Goal: Check status: Check status

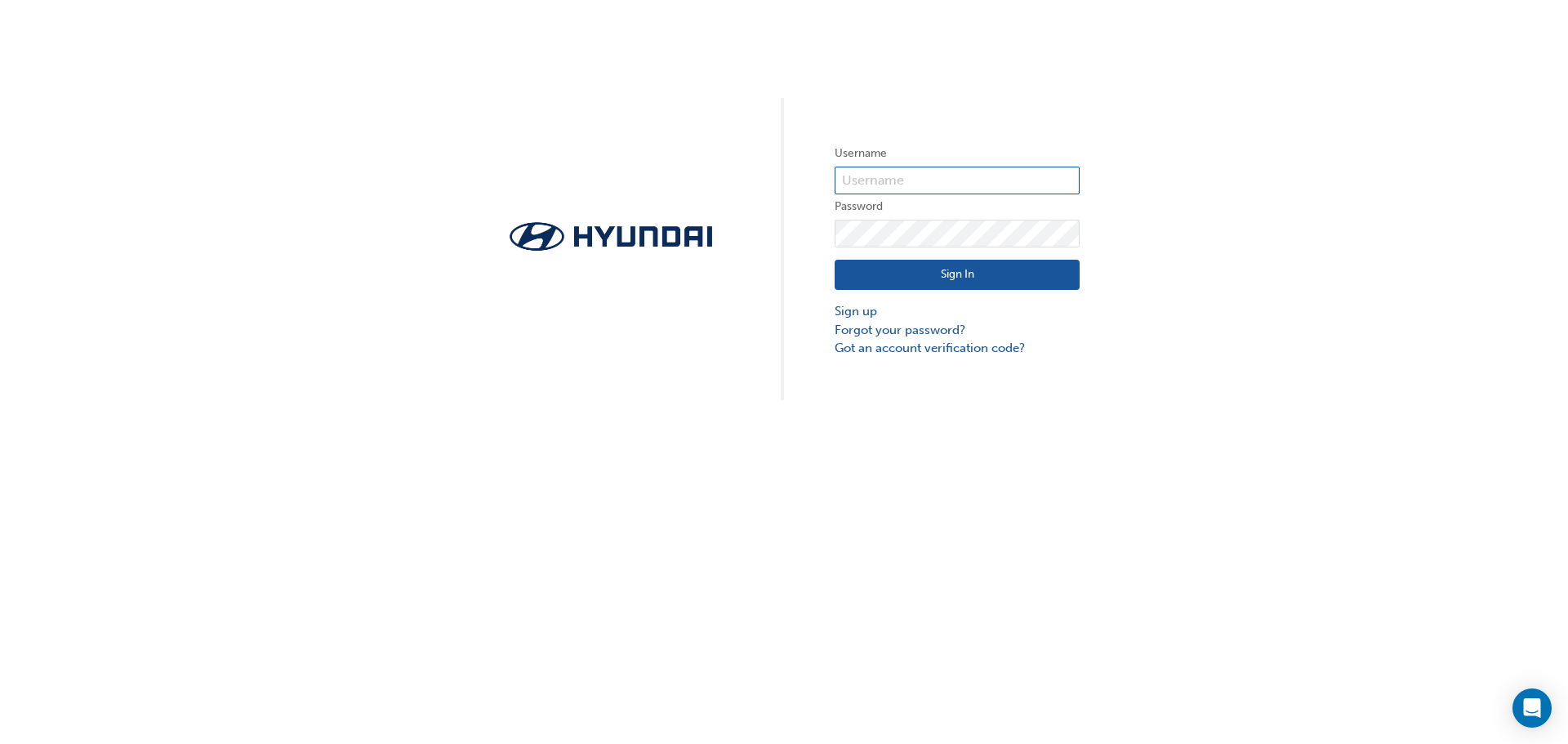
type input "27769"
click at [927, 271] on button "Sign In" at bounding box center [957, 275] width 245 height 31
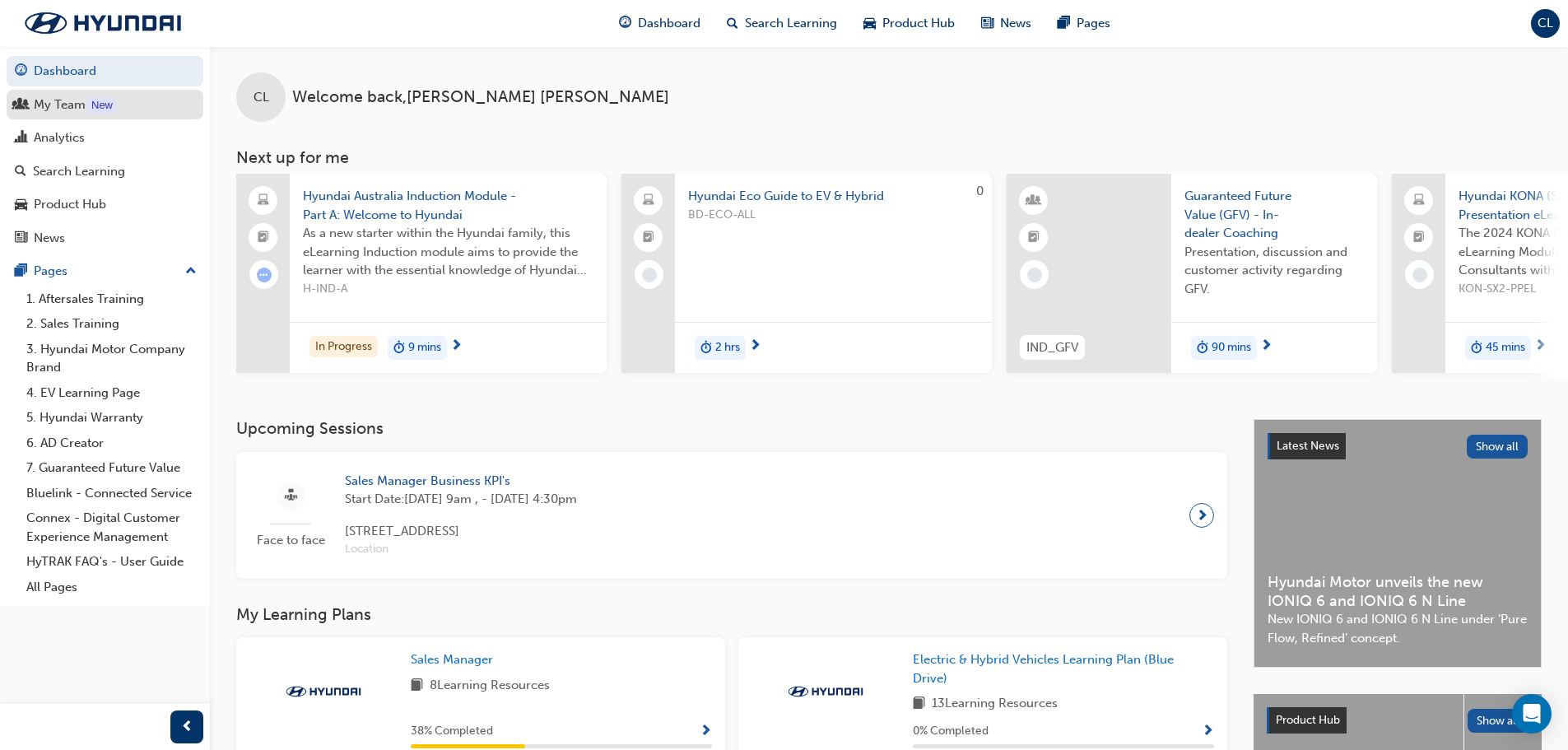
click at [51, 110] on div "My Team" at bounding box center [59, 105] width 52 height 19
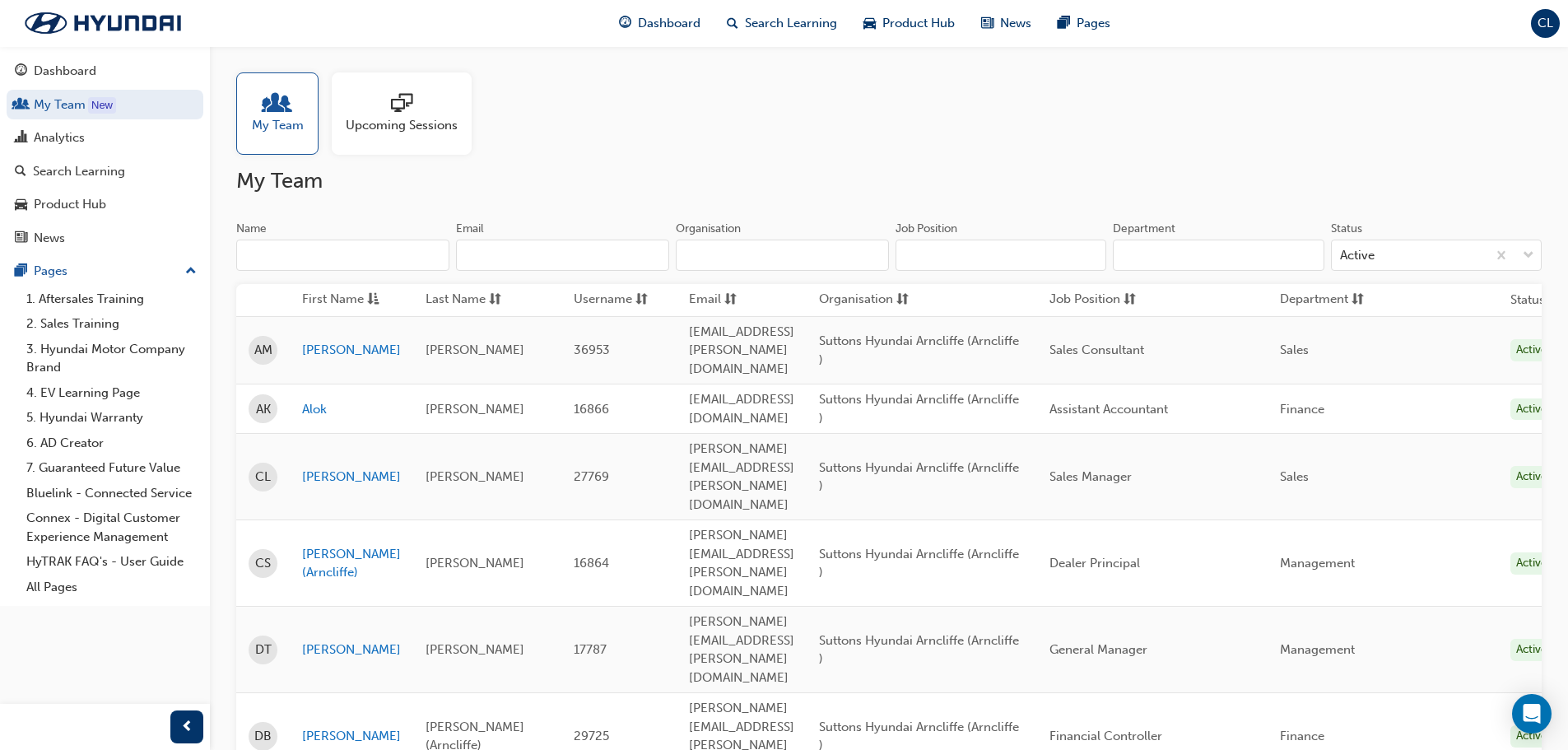
click at [262, 118] on span "My Team" at bounding box center [278, 126] width 52 height 19
click at [503, 116] on div "My Team Upcoming Sessions" at bounding box center [889, 113] width 1305 height 82
click at [431, 126] on span "Upcoming Sessions" at bounding box center [402, 126] width 112 height 19
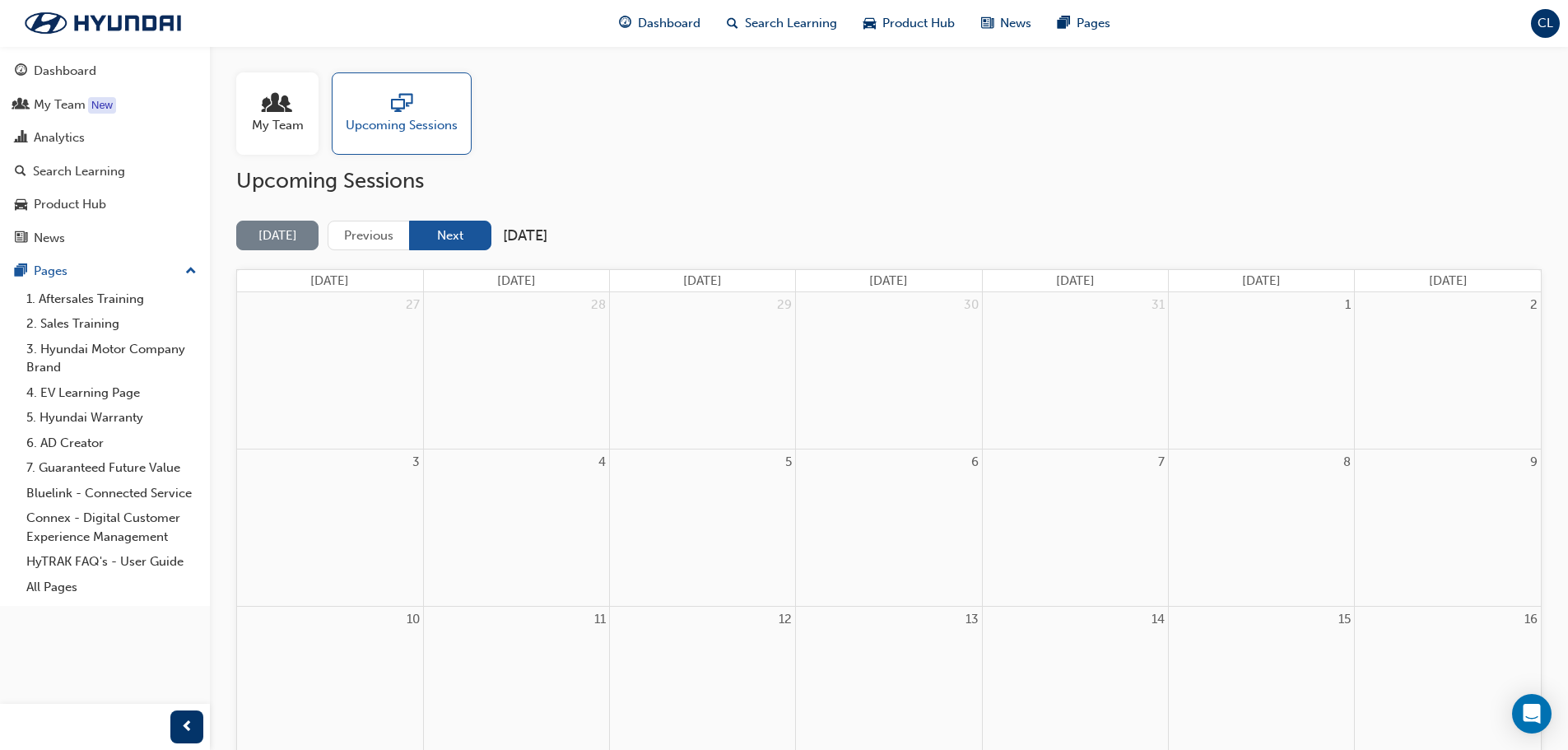
click at [463, 240] on button "Next" at bounding box center [450, 235] width 82 height 30
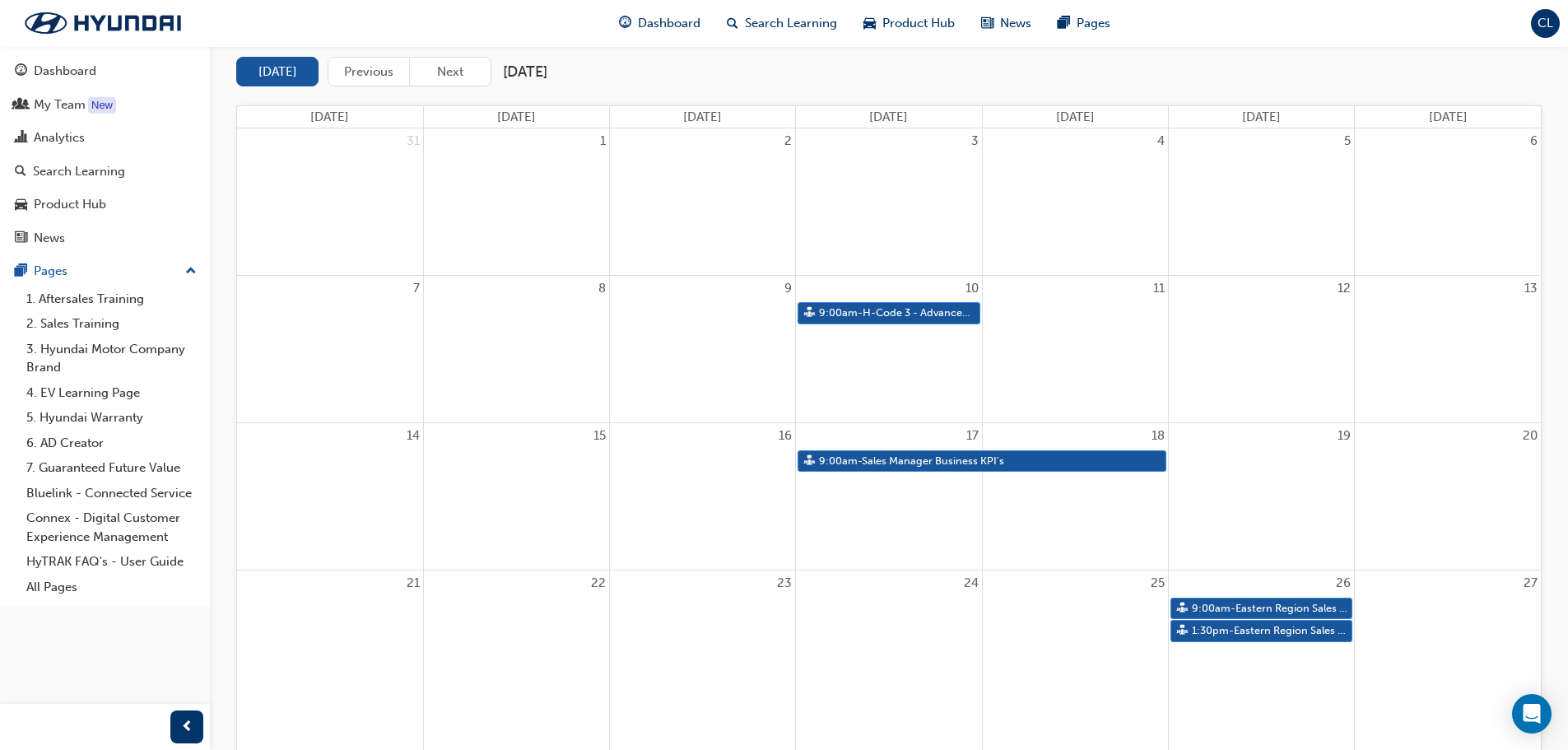
scroll to position [165, 0]
click at [896, 313] on link "9:00am - H-Code 3 - Advanced Communication" at bounding box center [888, 312] width 182 height 22
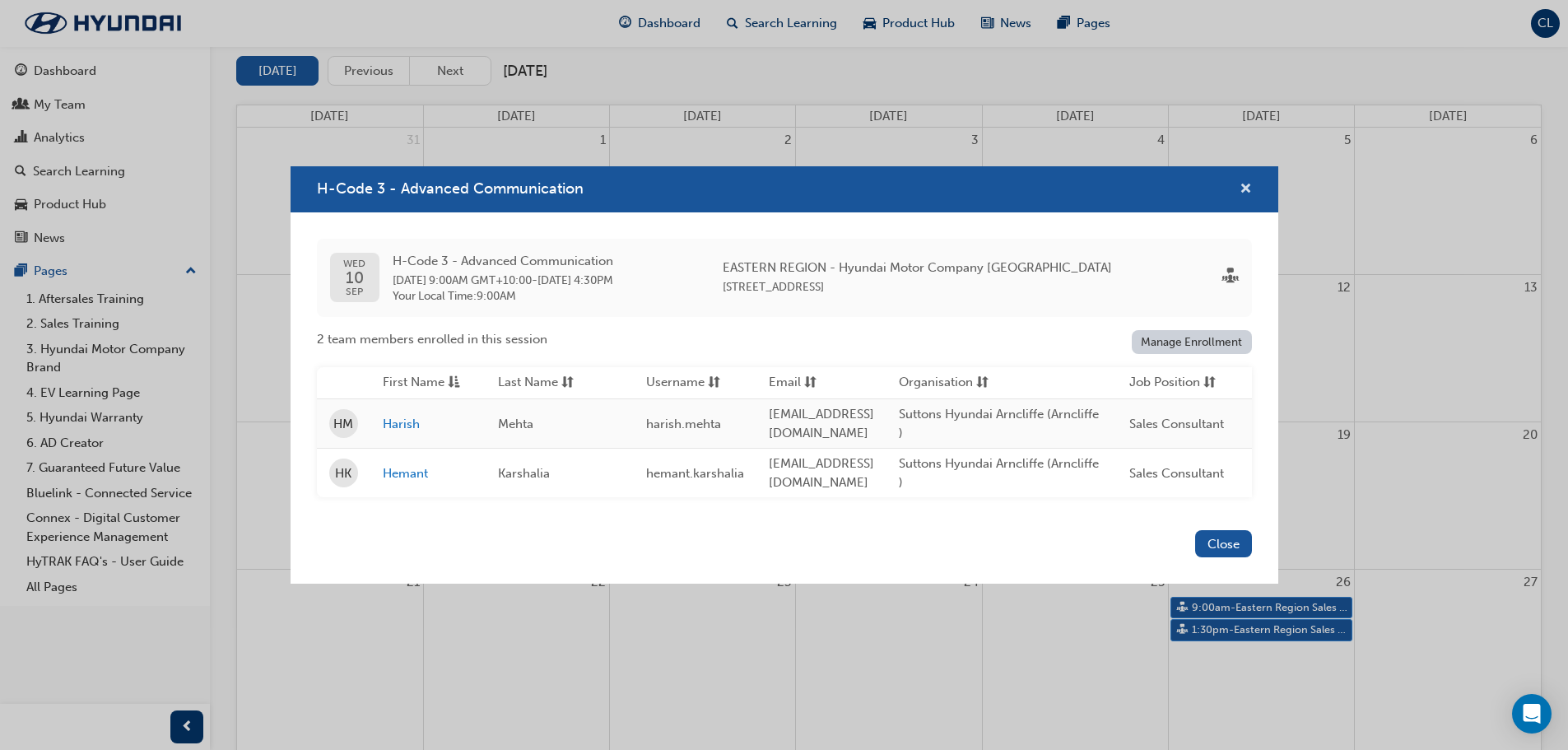
click at [1246, 183] on span "cross-icon" at bounding box center [1246, 190] width 12 height 15
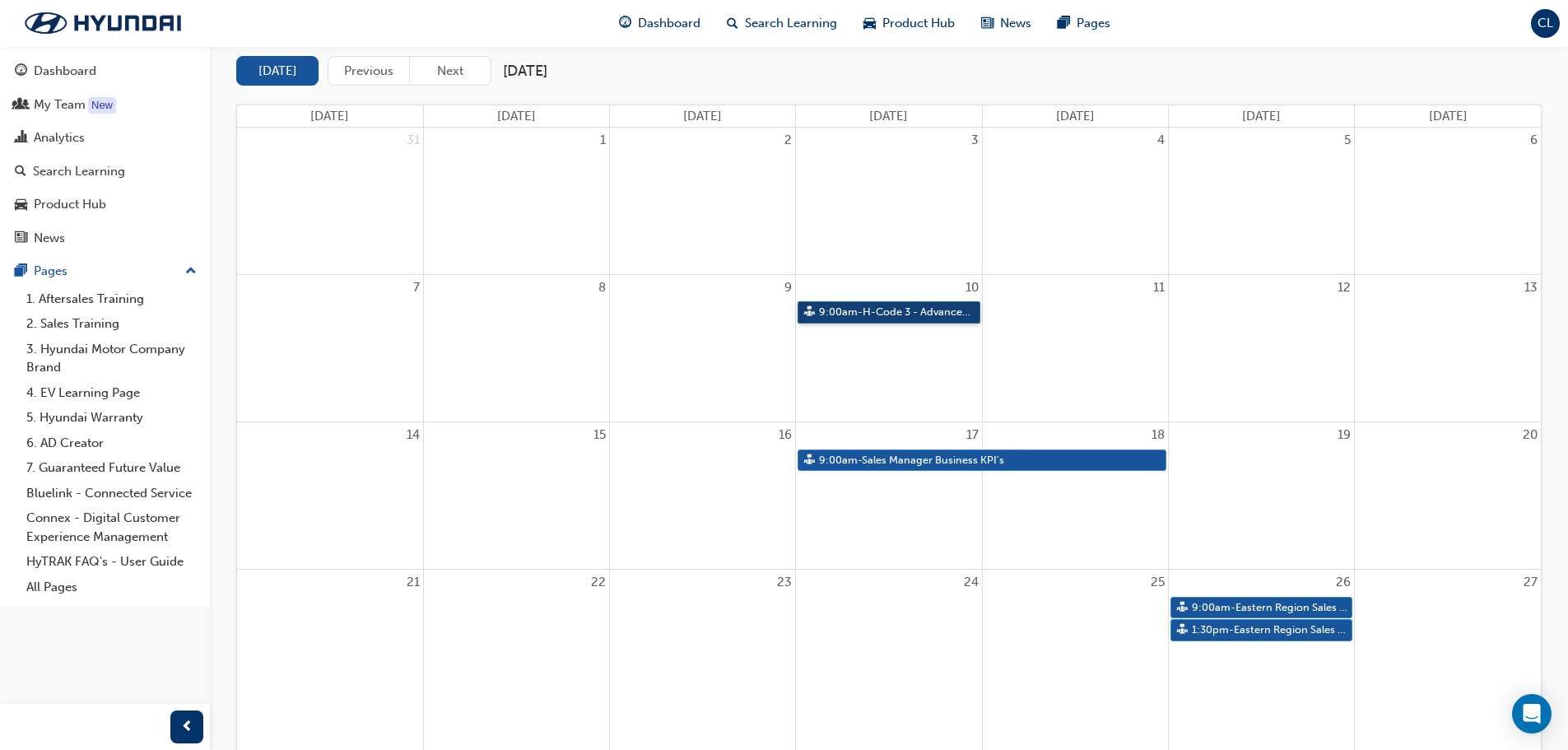
scroll to position [247, 0]
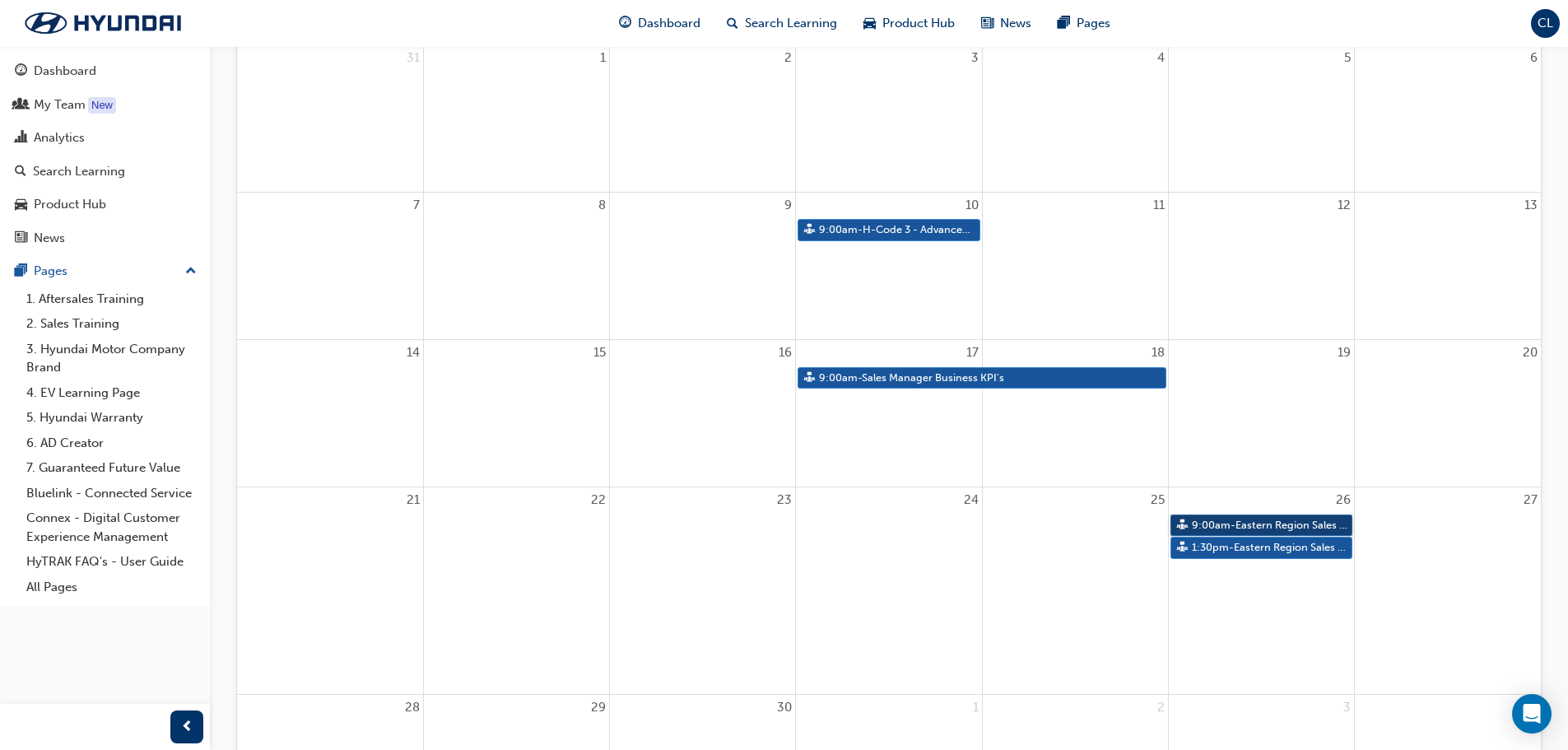
click at [1224, 532] on link "9:00am - Eastern Region Sales Consultant Certification Assessment- Session G" at bounding box center [1261, 526] width 182 height 22
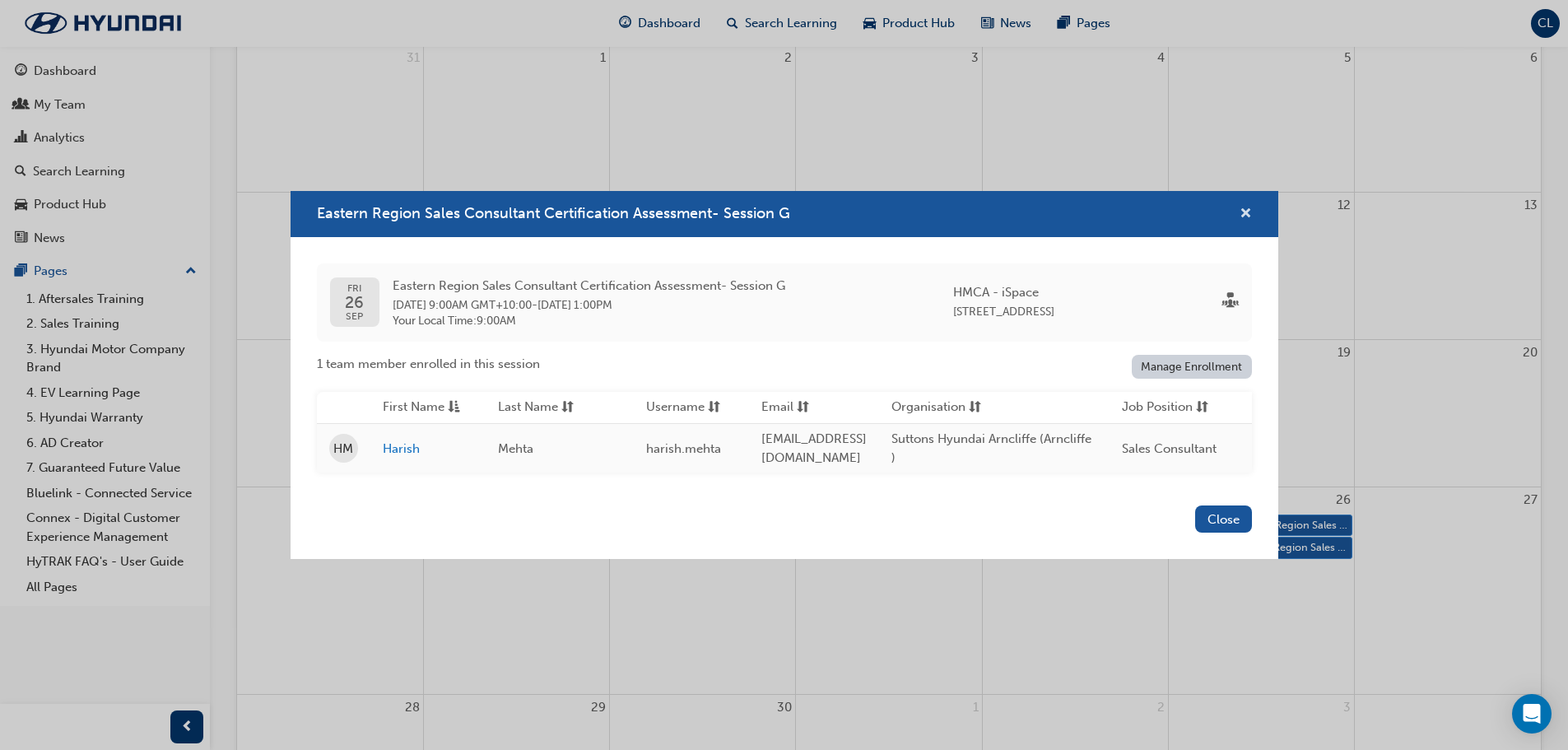
click at [1248, 208] on span "cross-icon" at bounding box center [1246, 215] width 12 height 15
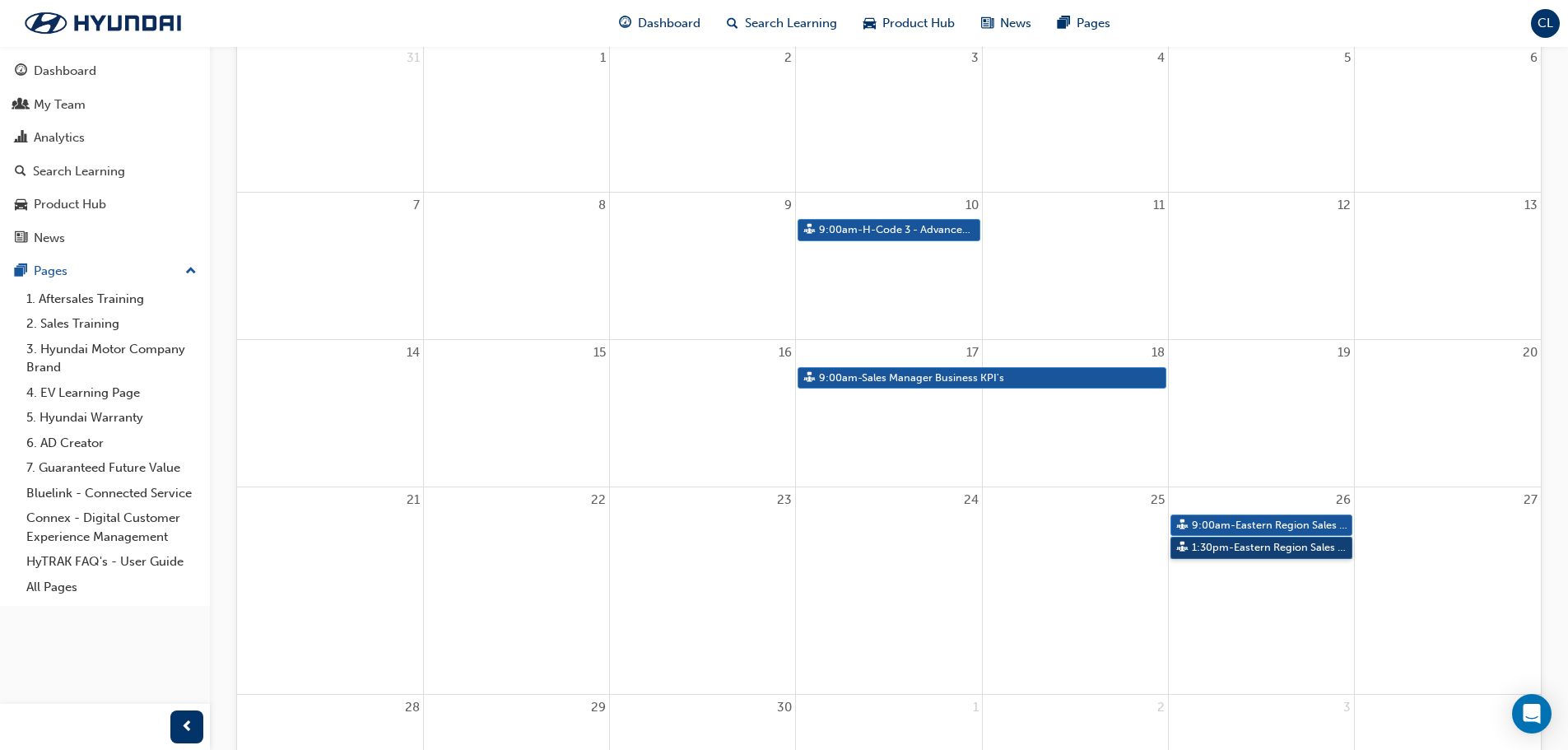
click at [1252, 551] on link "1:30pm - Eastern Region Sales Consultant Certification Assessment - Session H" at bounding box center [1261, 548] width 182 height 22
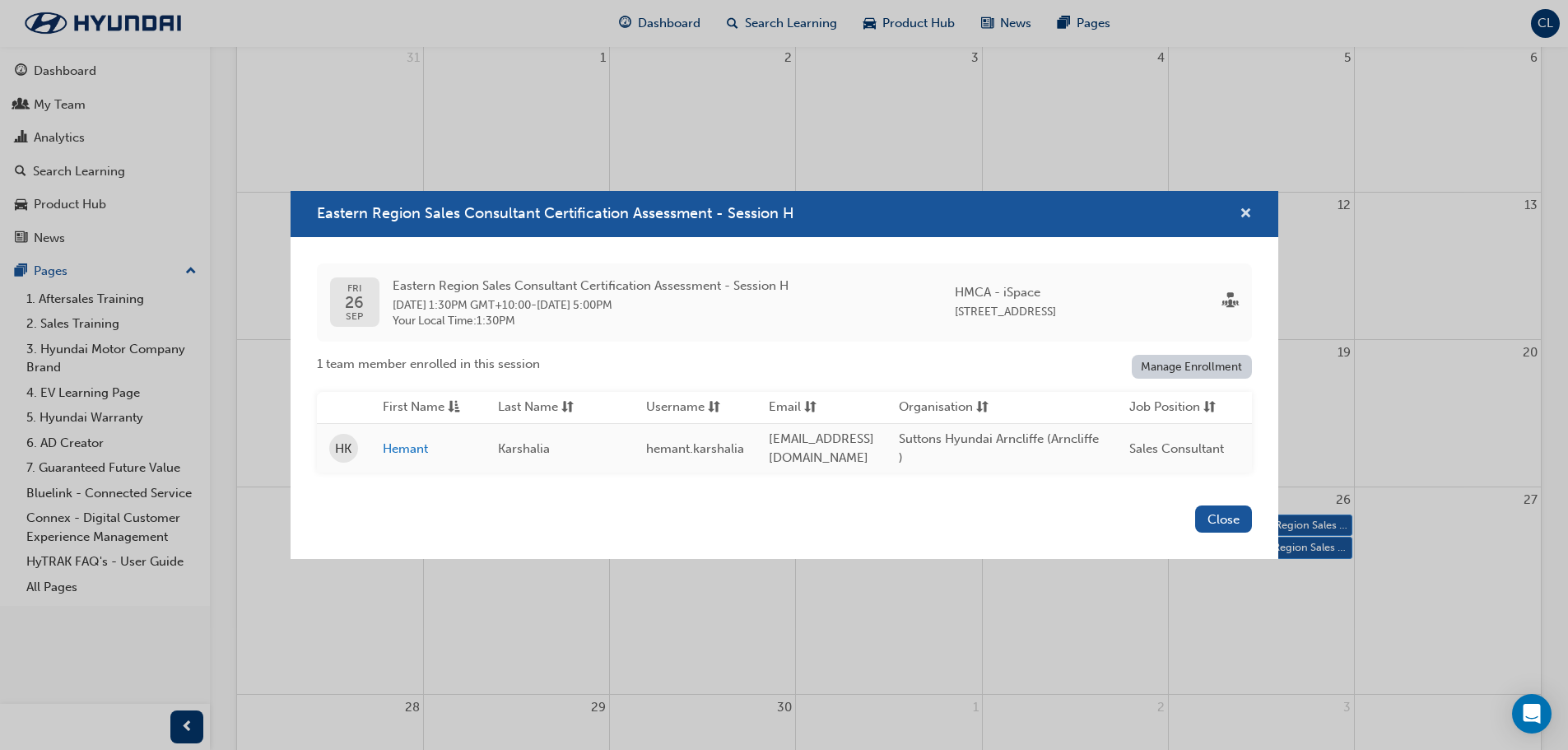
click at [1241, 208] on span "cross-icon" at bounding box center [1246, 215] width 12 height 15
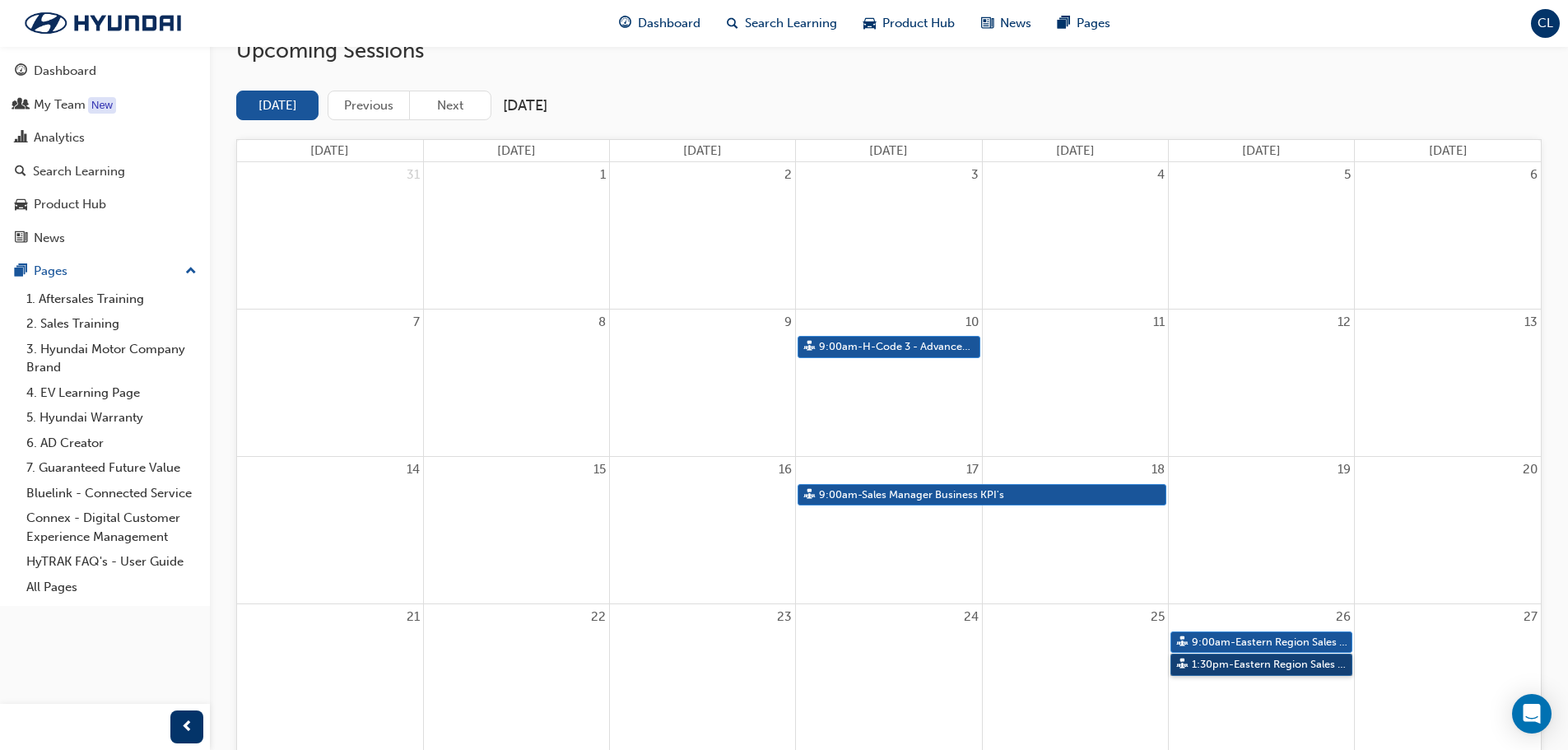
scroll to position [165, 0]
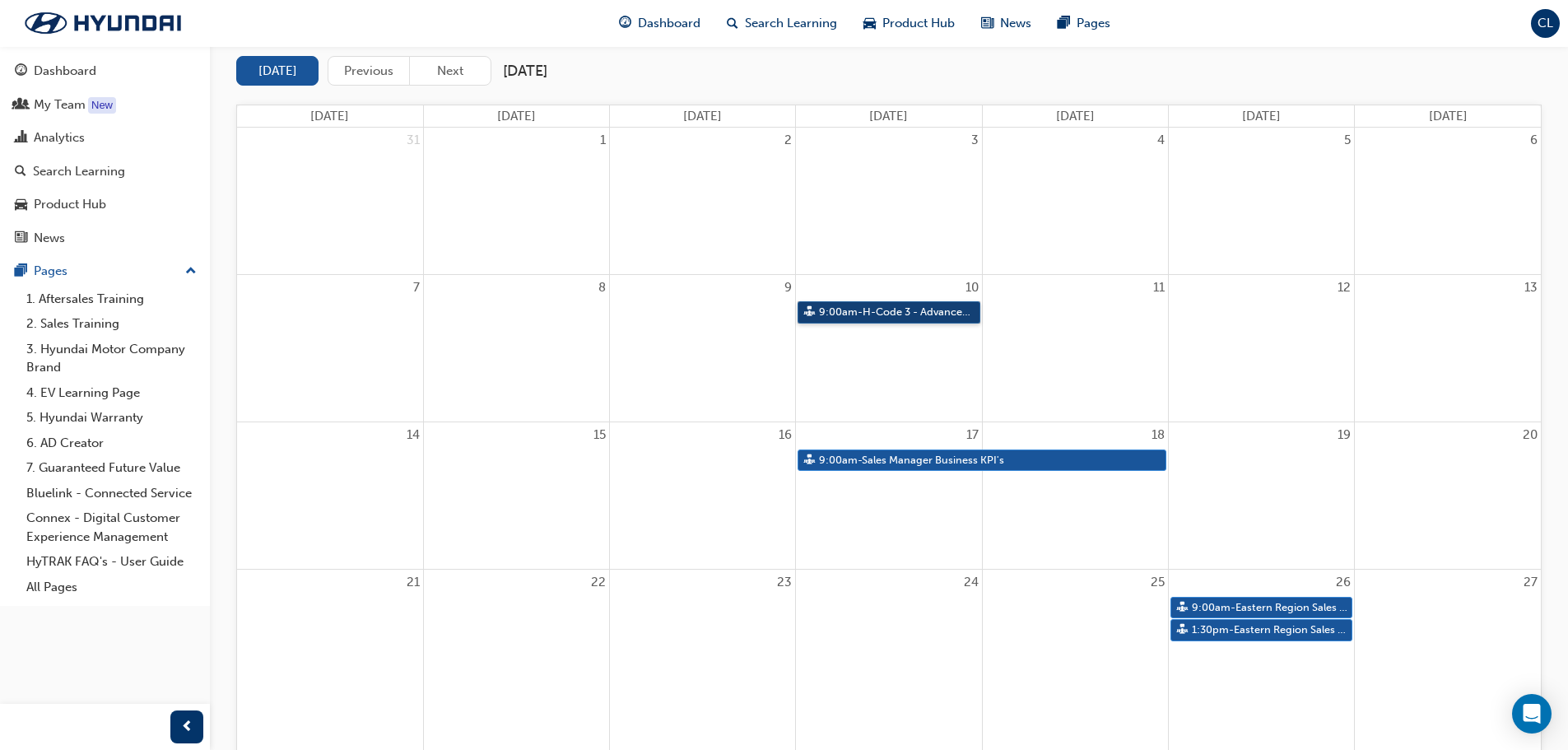
click at [862, 306] on link "9:00am - H-Code 3 - Advanced Communication" at bounding box center [888, 312] width 182 height 22
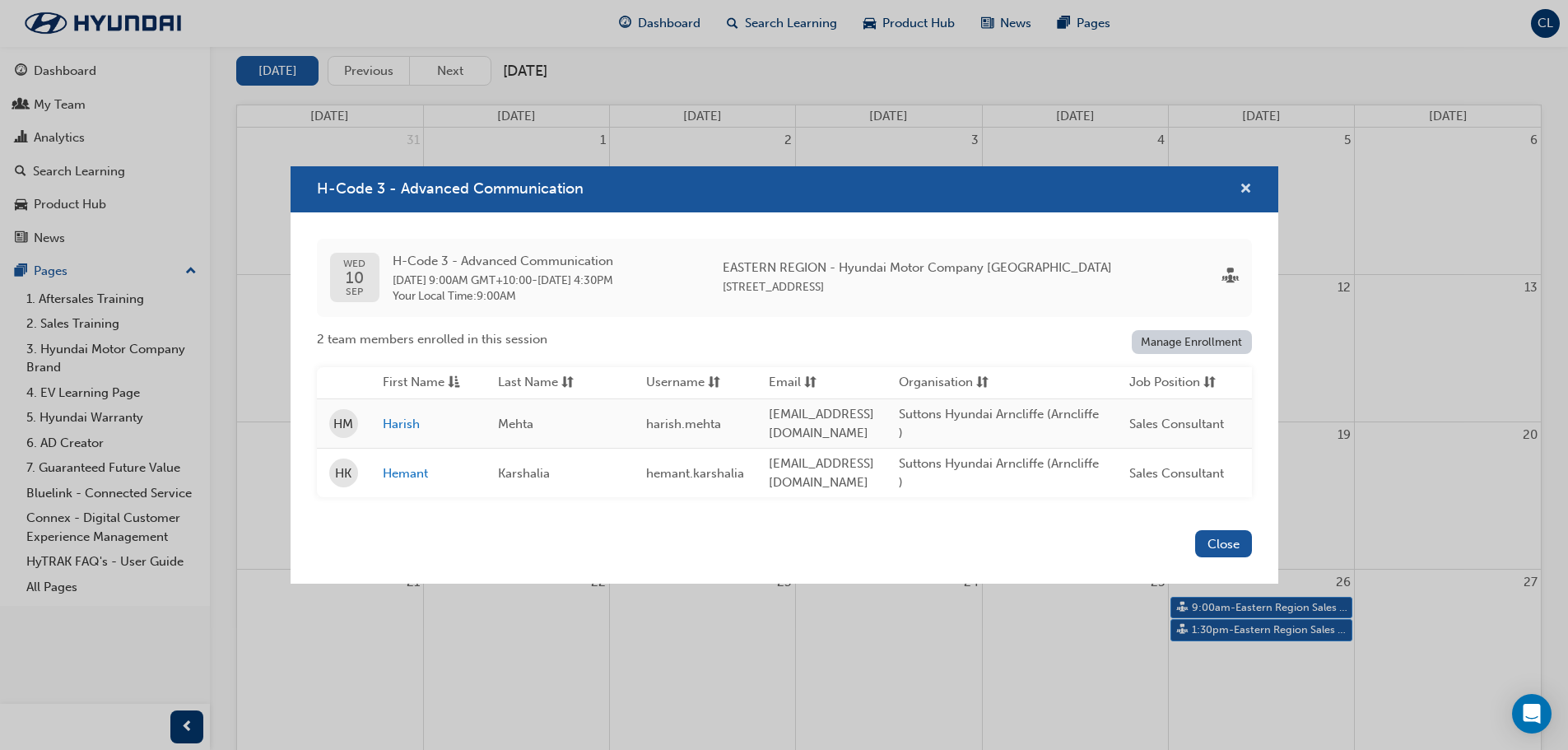
click at [1244, 184] on span "cross-icon" at bounding box center [1246, 190] width 12 height 15
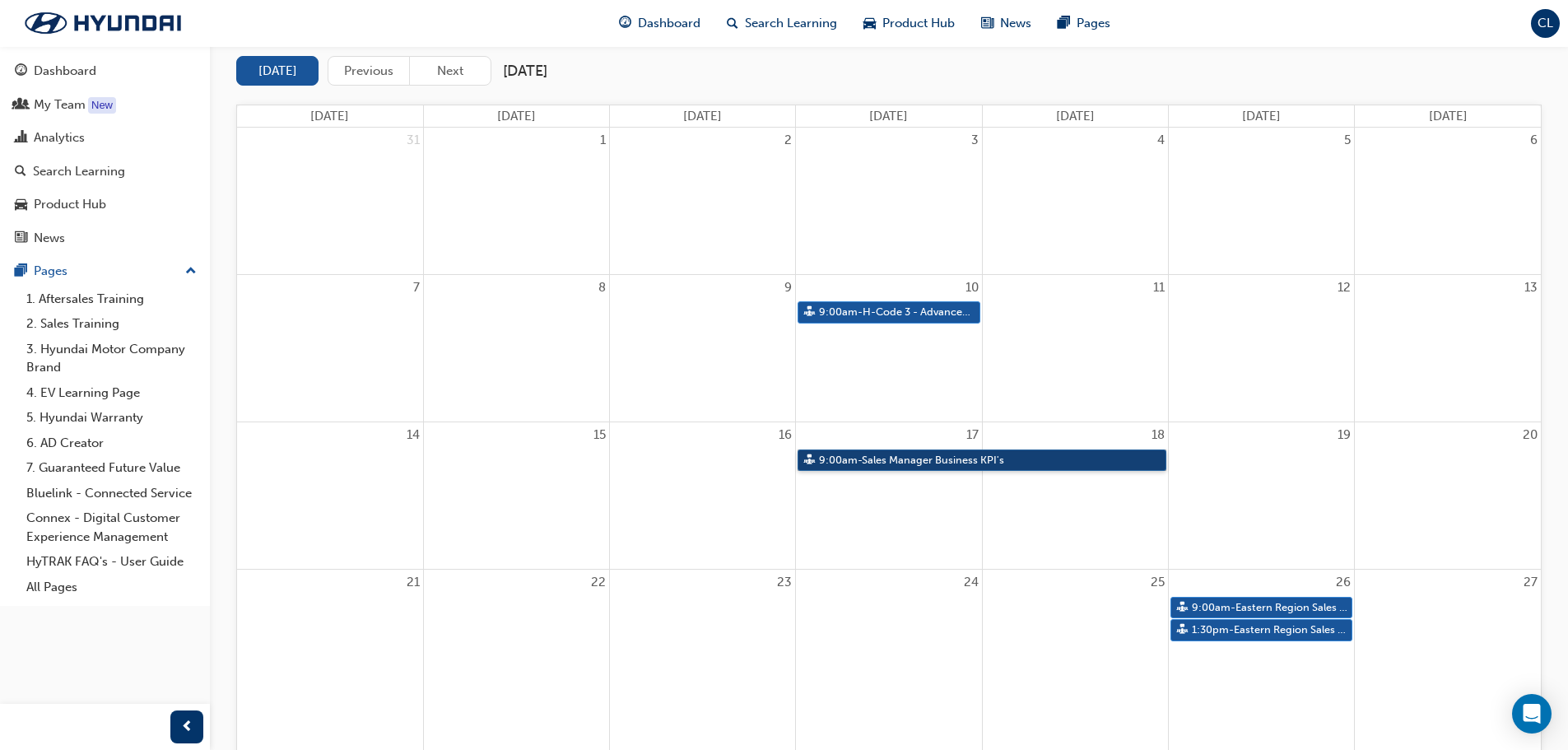
click at [883, 452] on link "9:00am - Sales Manager Business KPI's" at bounding box center [982, 460] width 369 height 22
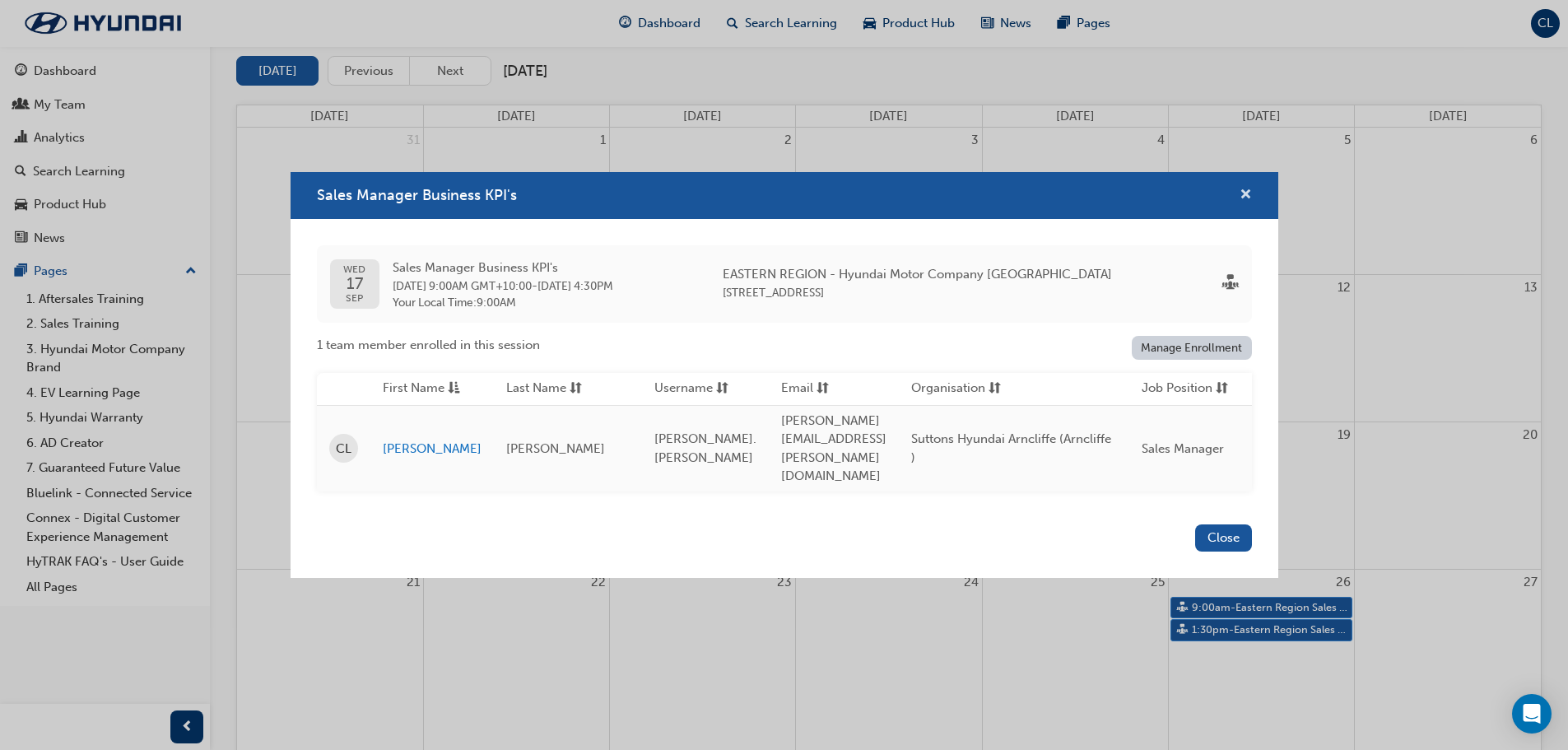
click at [1247, 197] on span "cross-icon" at bounding box center [1246, 196] width 12 height 15
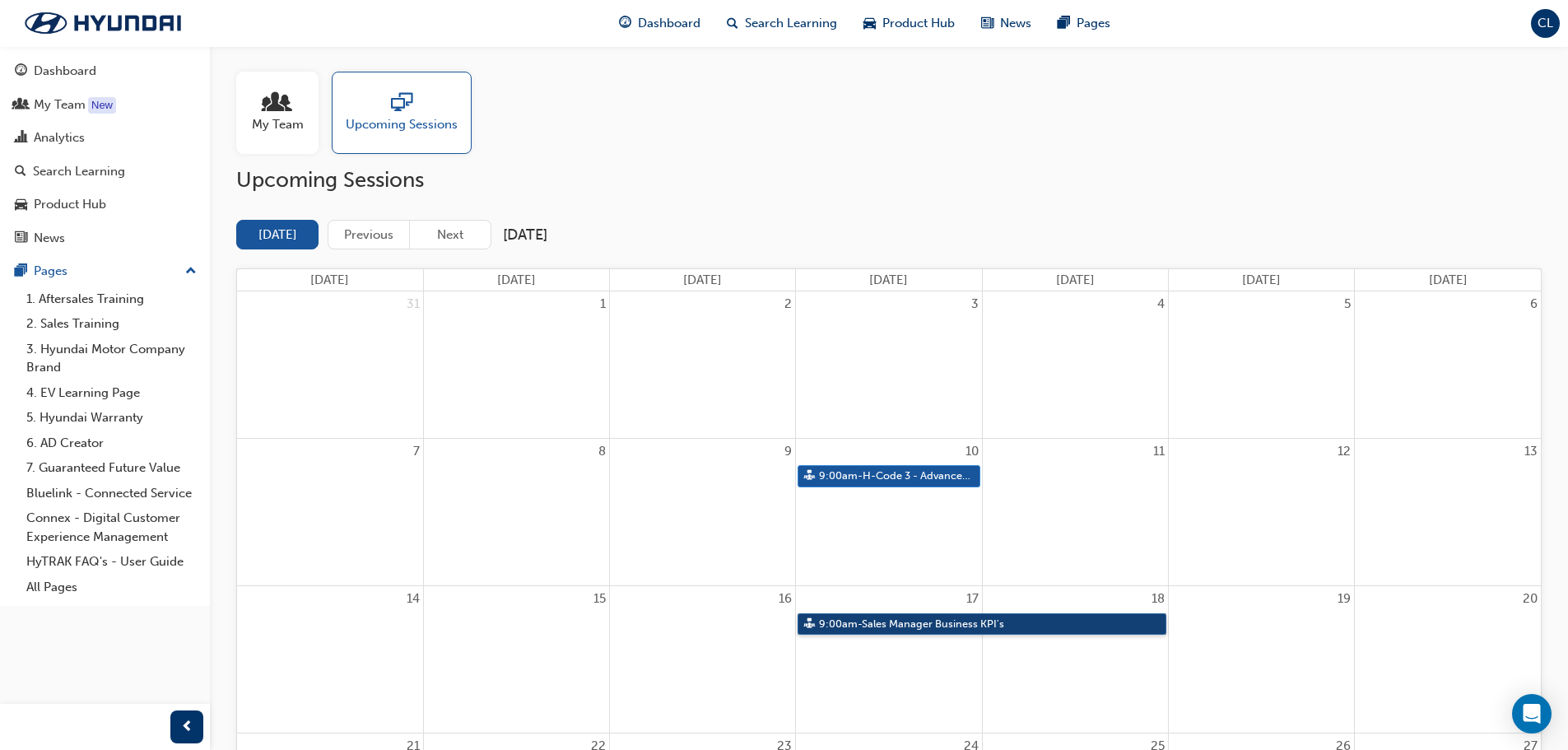
scroll to position [0, 0]
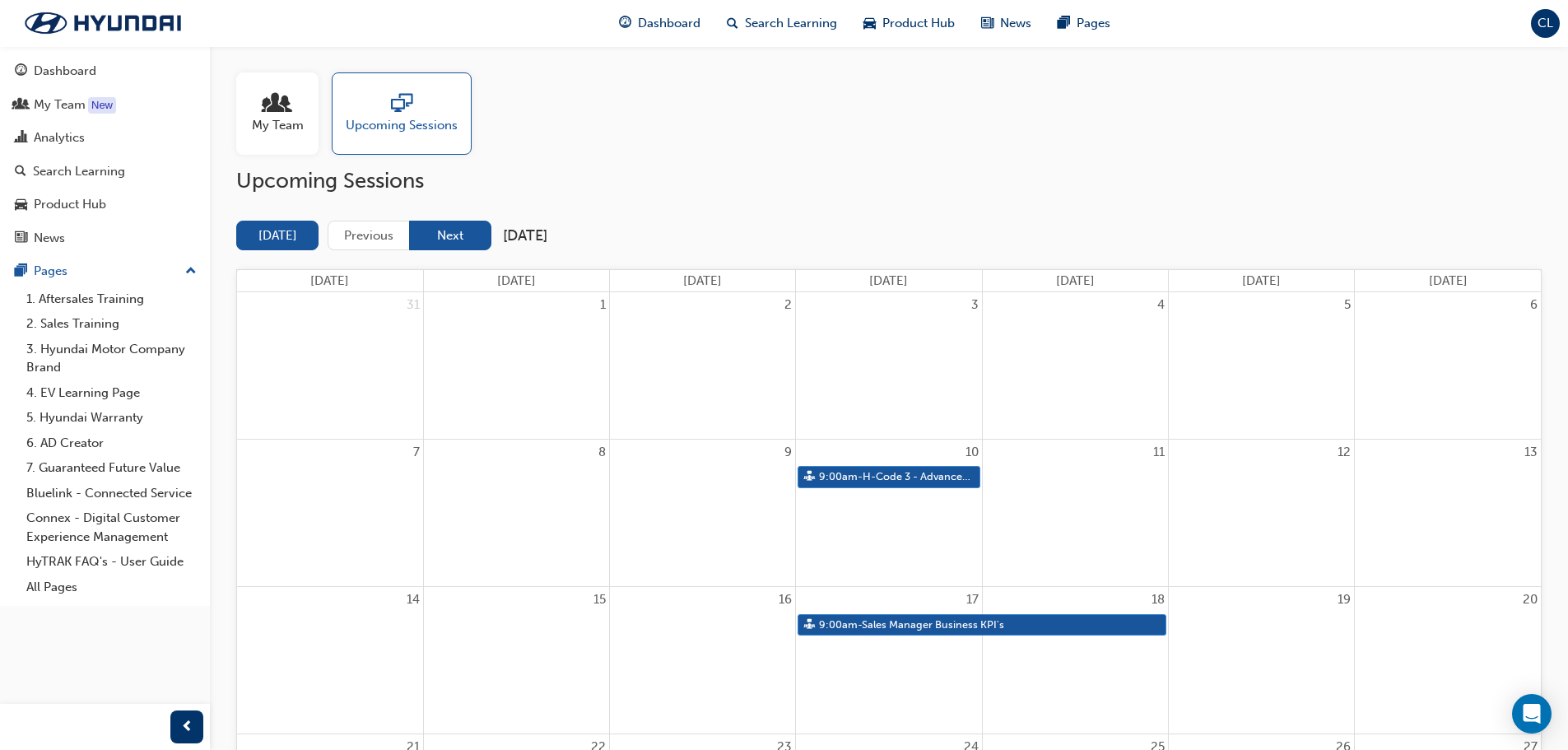
click at [448, 234] on button "Next" at bounding box center [450, 235] width 82 height 30
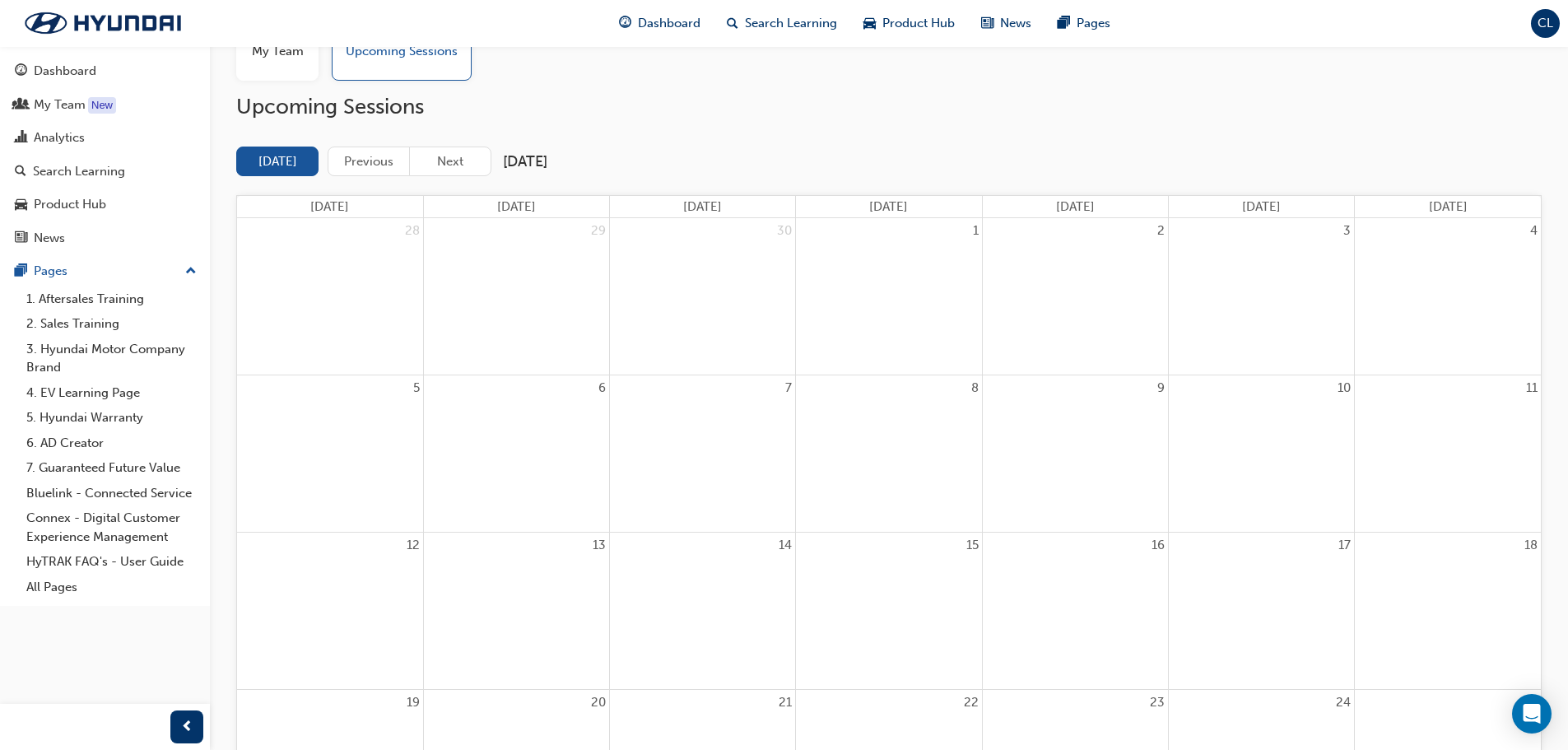
scroll to position [73, 0]
click at [378, 167] on button "Previous" at bounding box center [368, 162] width 82 height 30
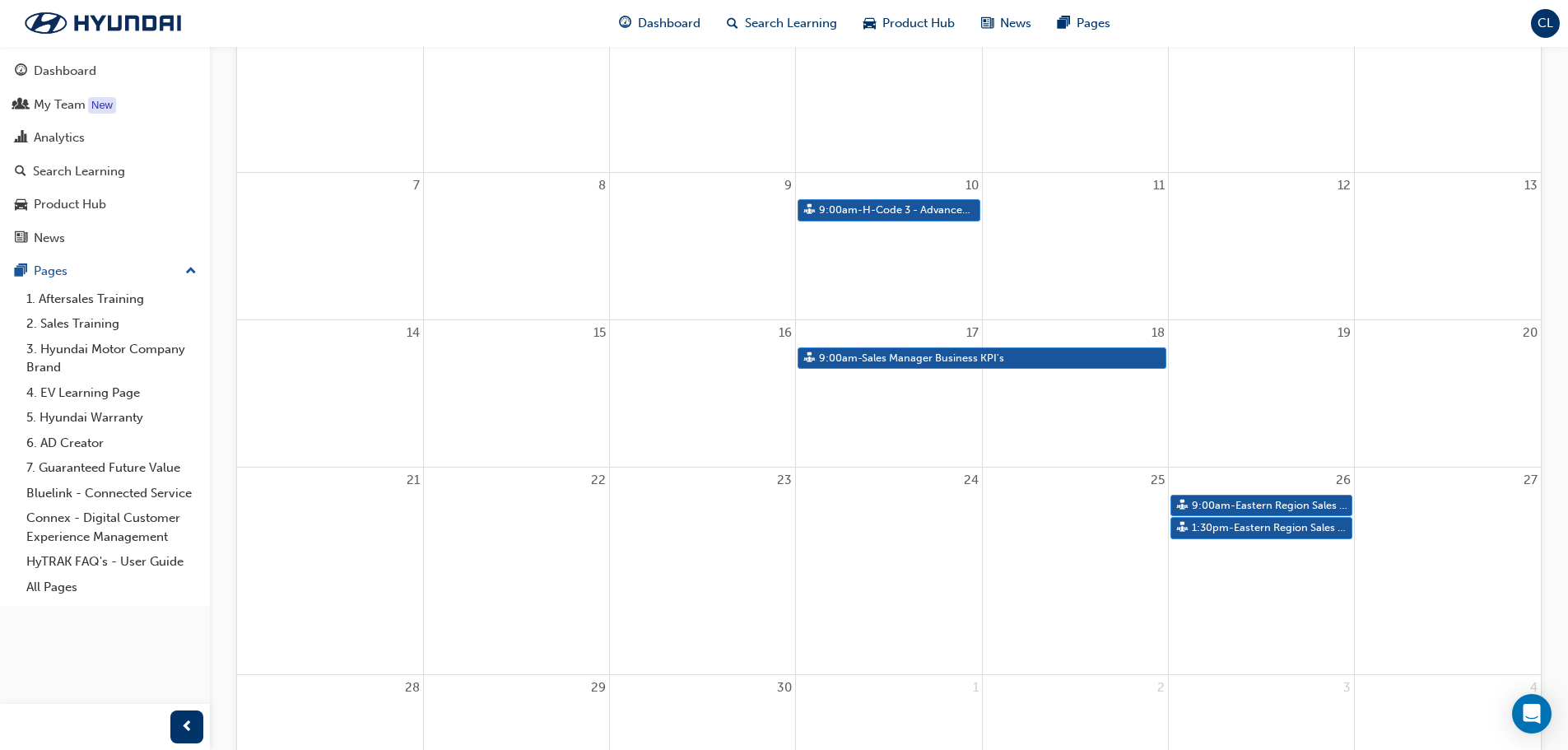
scroll to position [238, 0]
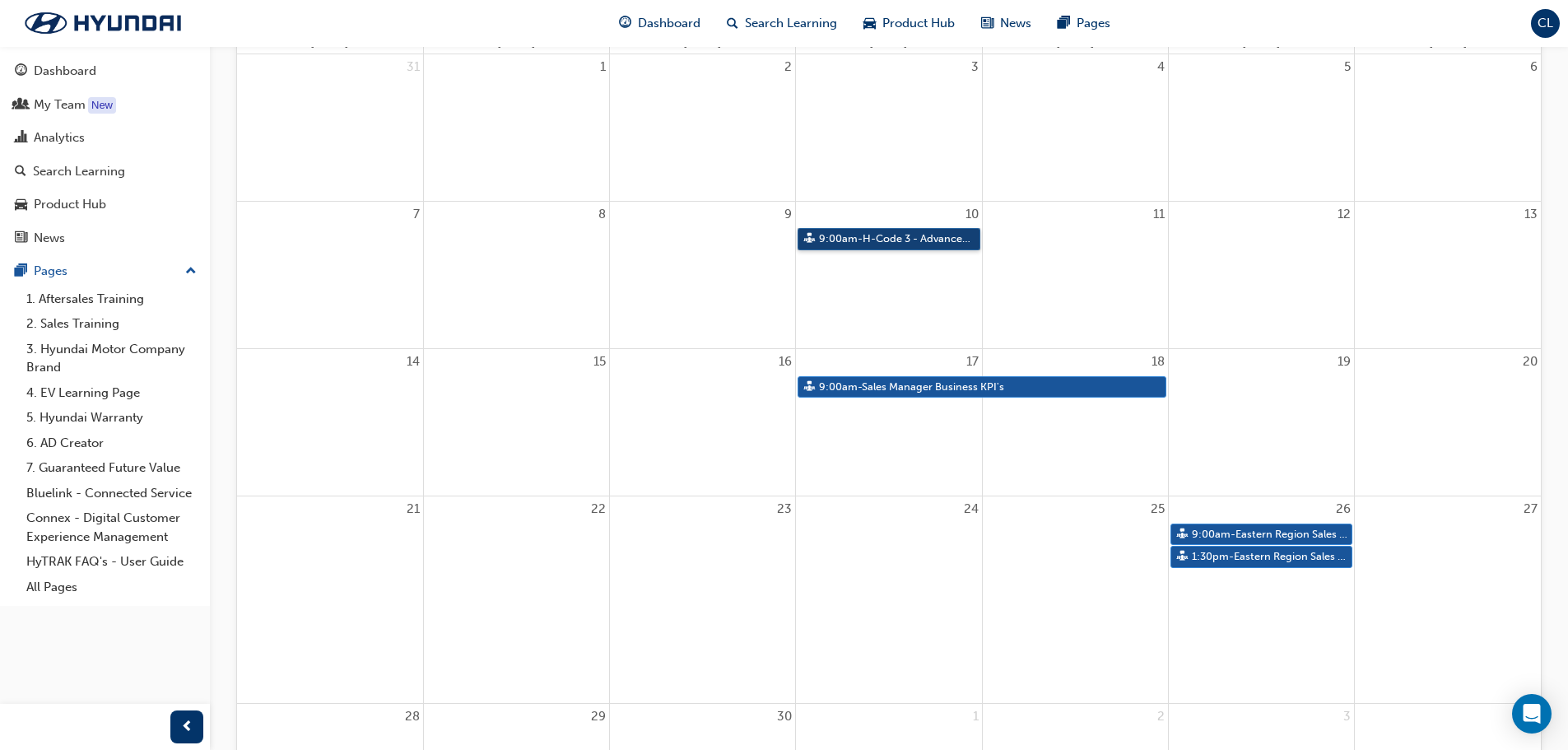
click at [851, 241] on link "9:00am - H-Code 3 - Advanced Communication" at bounding box center [888, 239] width 182 height 22
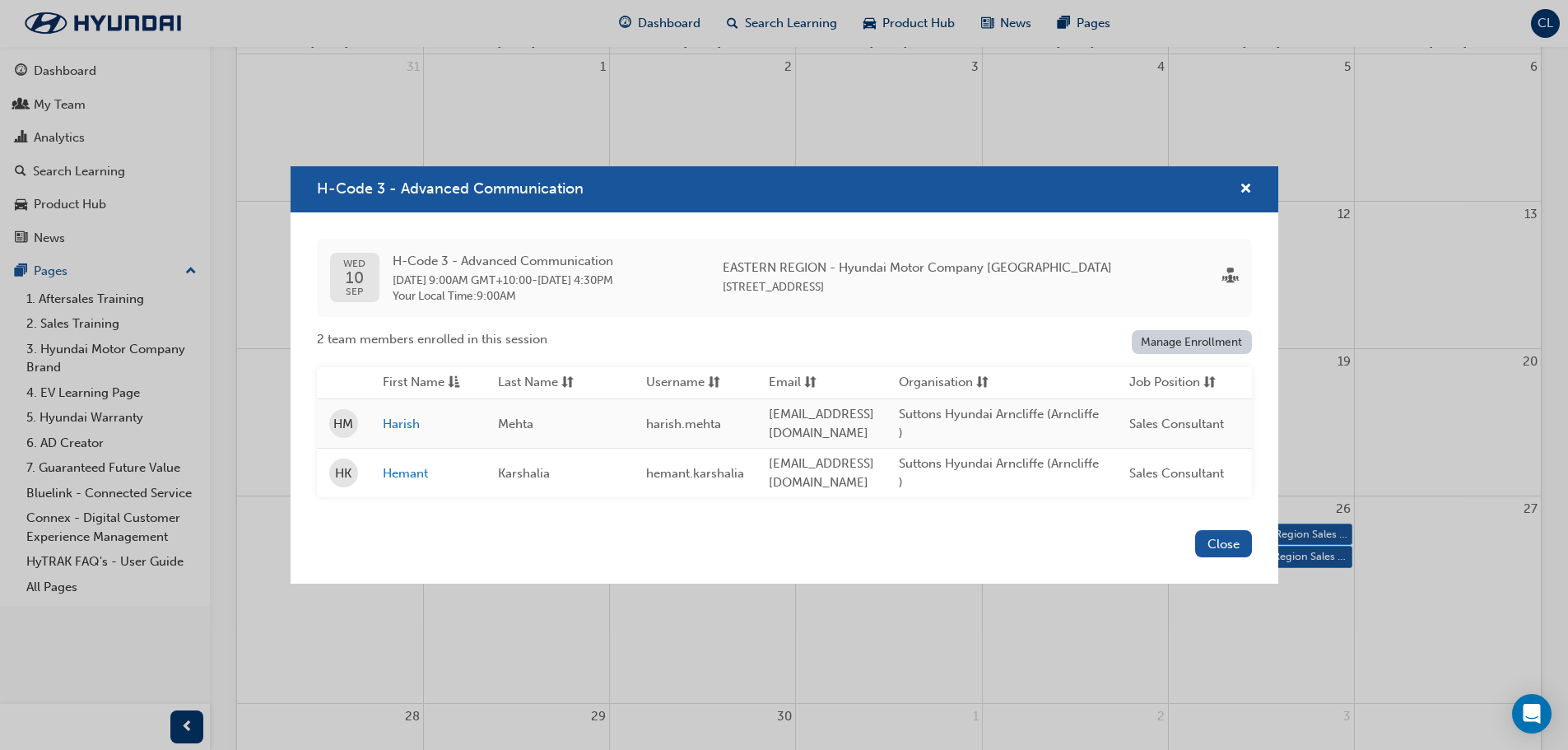
click at [1479, 418] on div "H-Code 3 - Advanced Communication [DATE] H-Code 3 - Advanced Communication [DAT…" at bounding box center [784, 375] width 1568 height 750
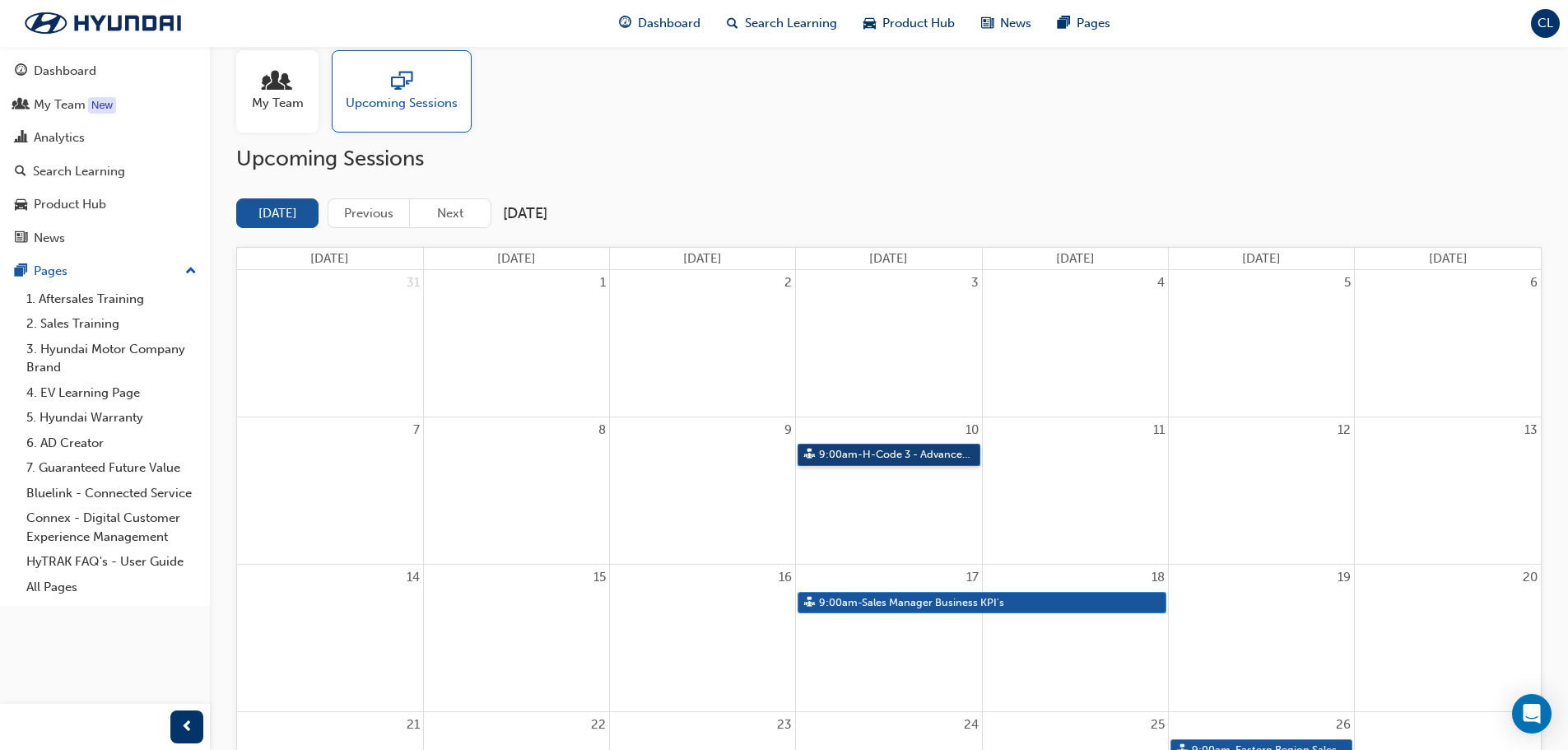
scroll to position [0, 0]
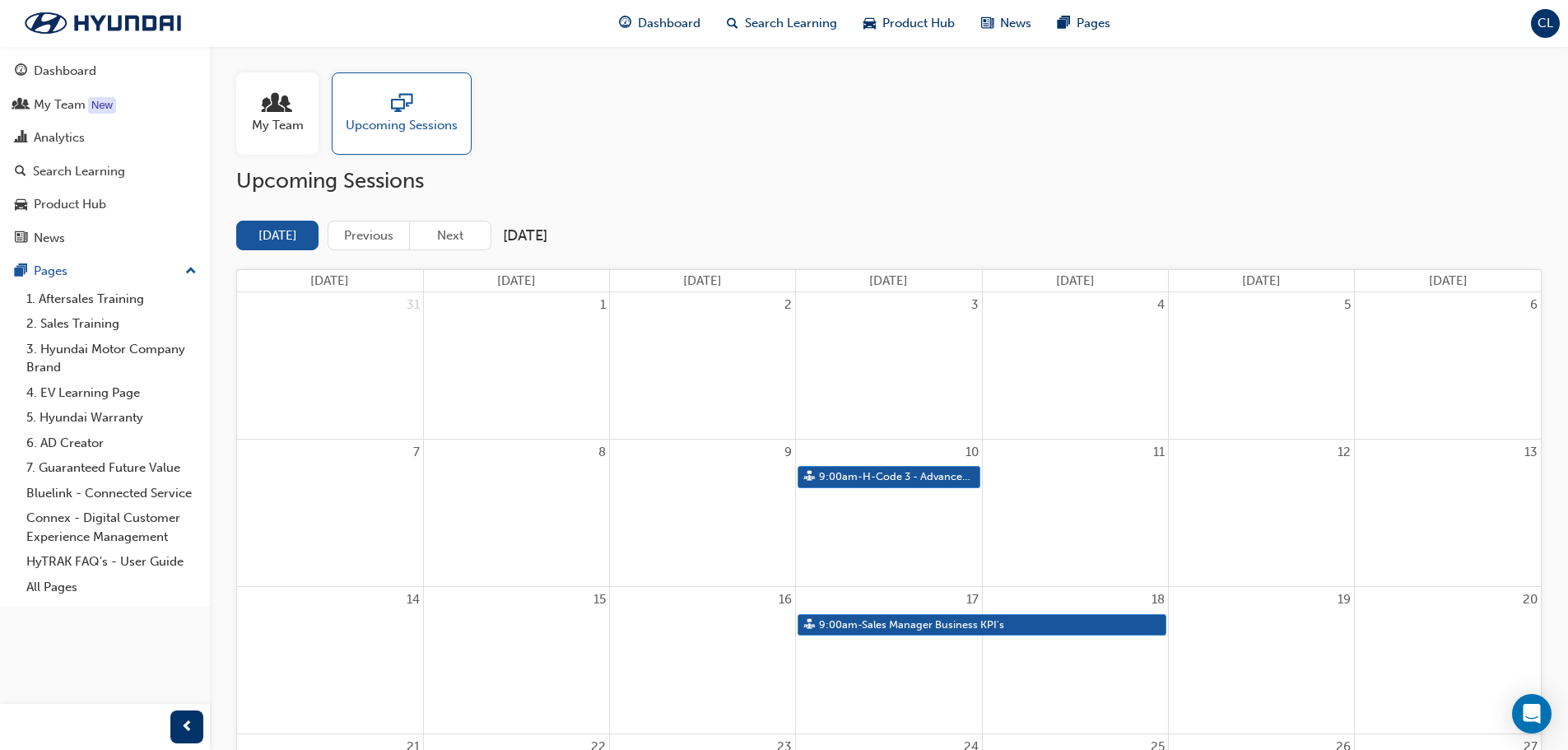
click at [283, 100] on span "people-icon" at bounding box center [277, 104] width 22 height 23
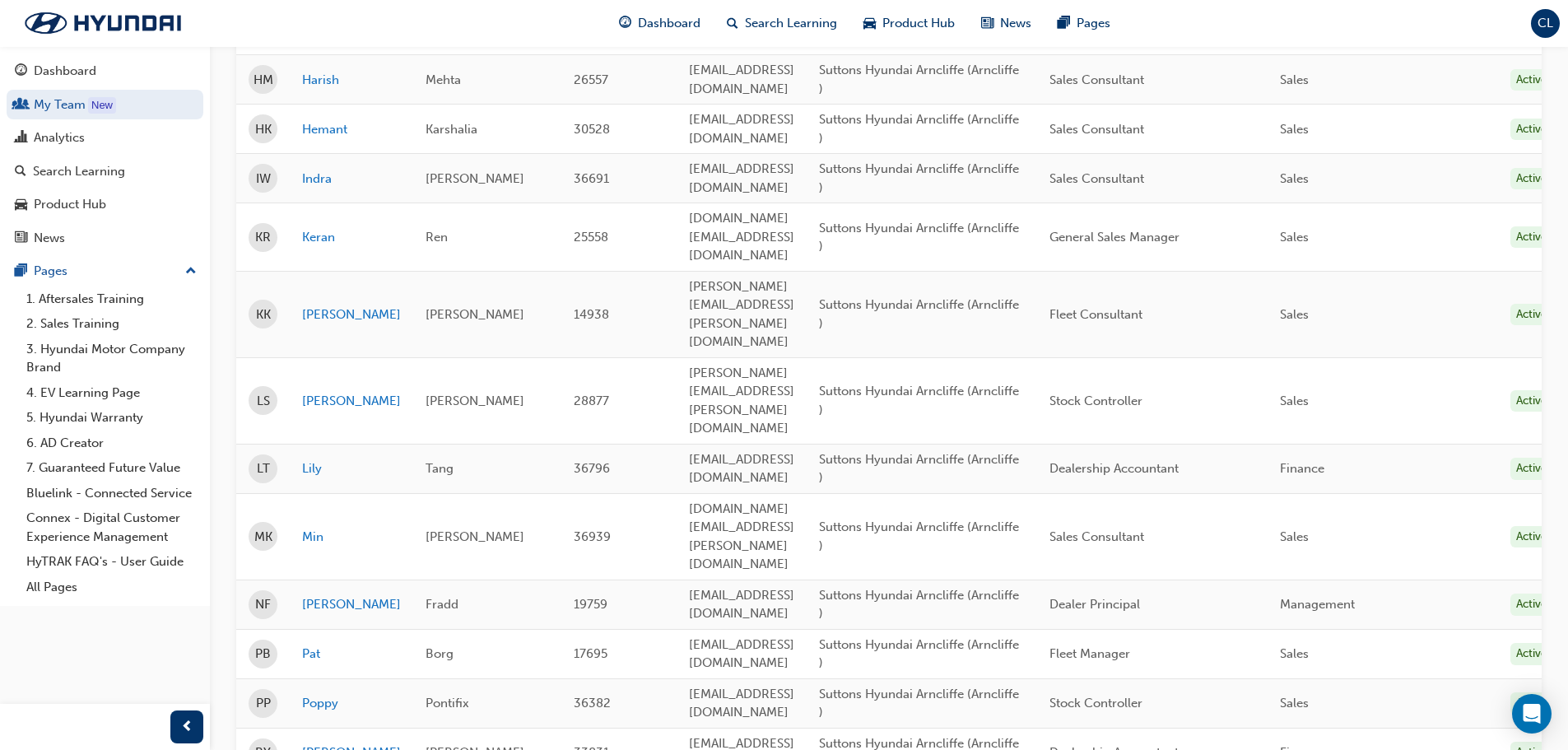
scroll to position [753, 0]
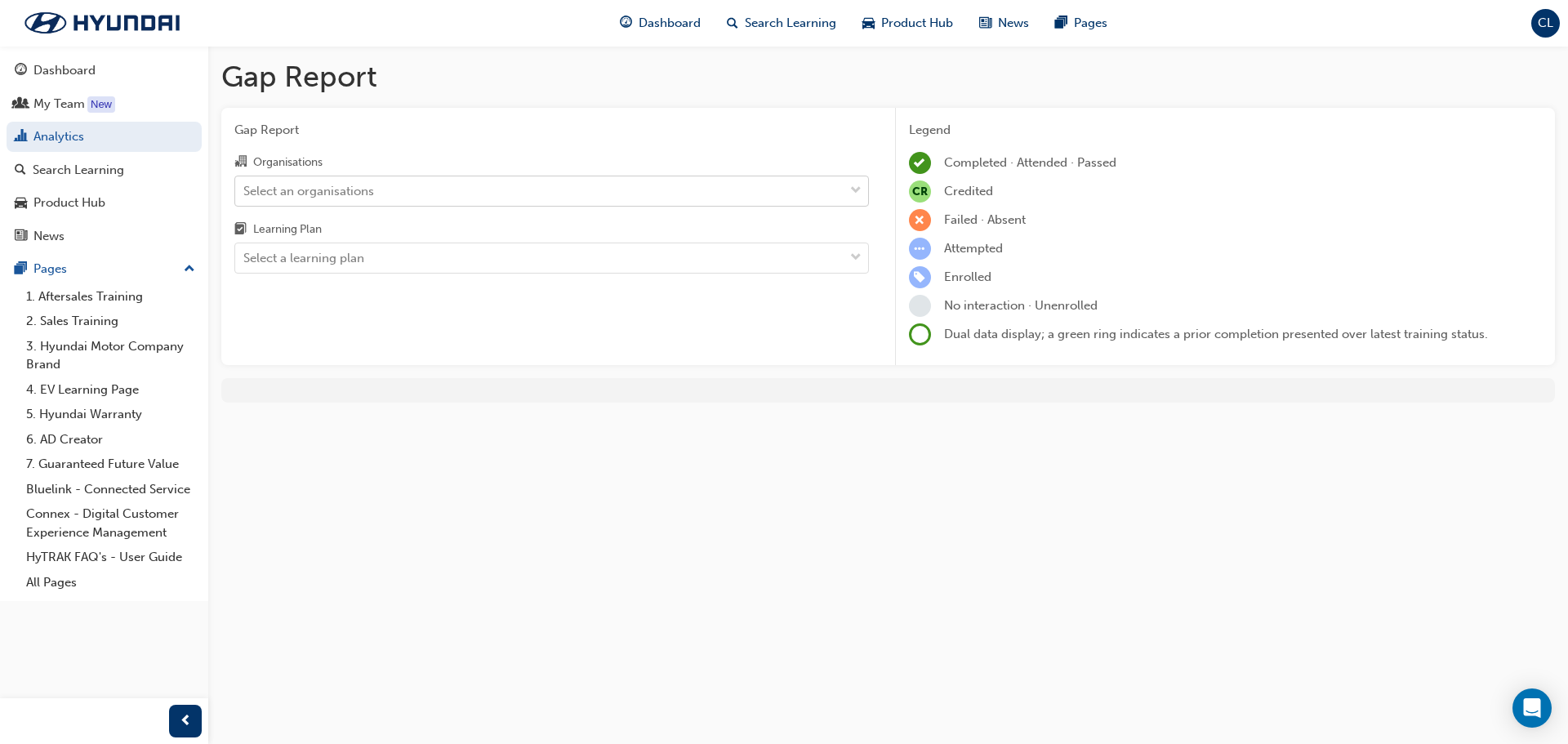
click at [518, 186] on div "Select an organisations" at bounding box center [539, 190] width 608 height 28
click at [245, 186] on input "Organisations Select an organisations" at bounding box center [245, 190] width 2 height 14
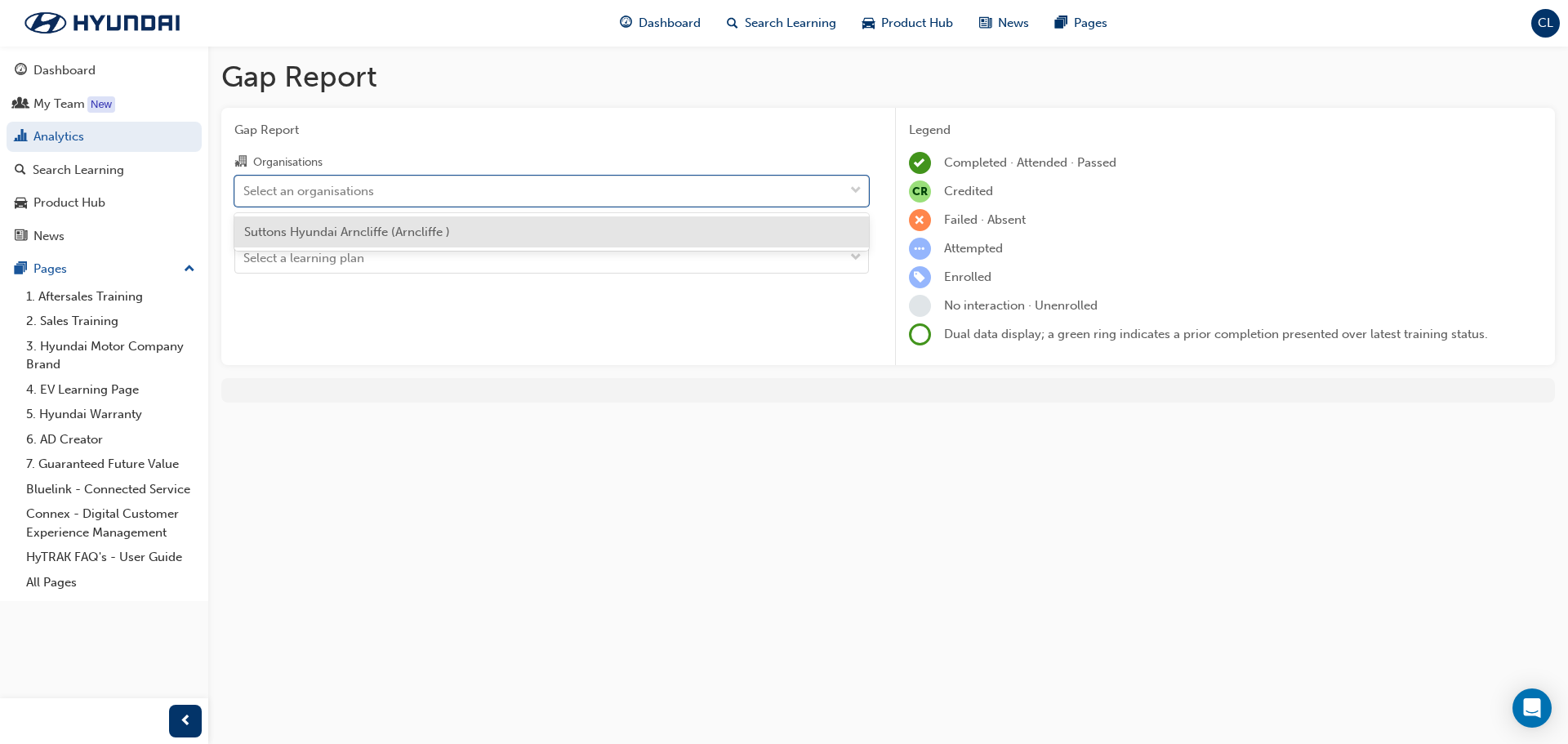
click at [504, 242] on div "Suttons Hyundai Arncliffe (Arncliffe )" at bounding box center [552, 232] width 635 height 32
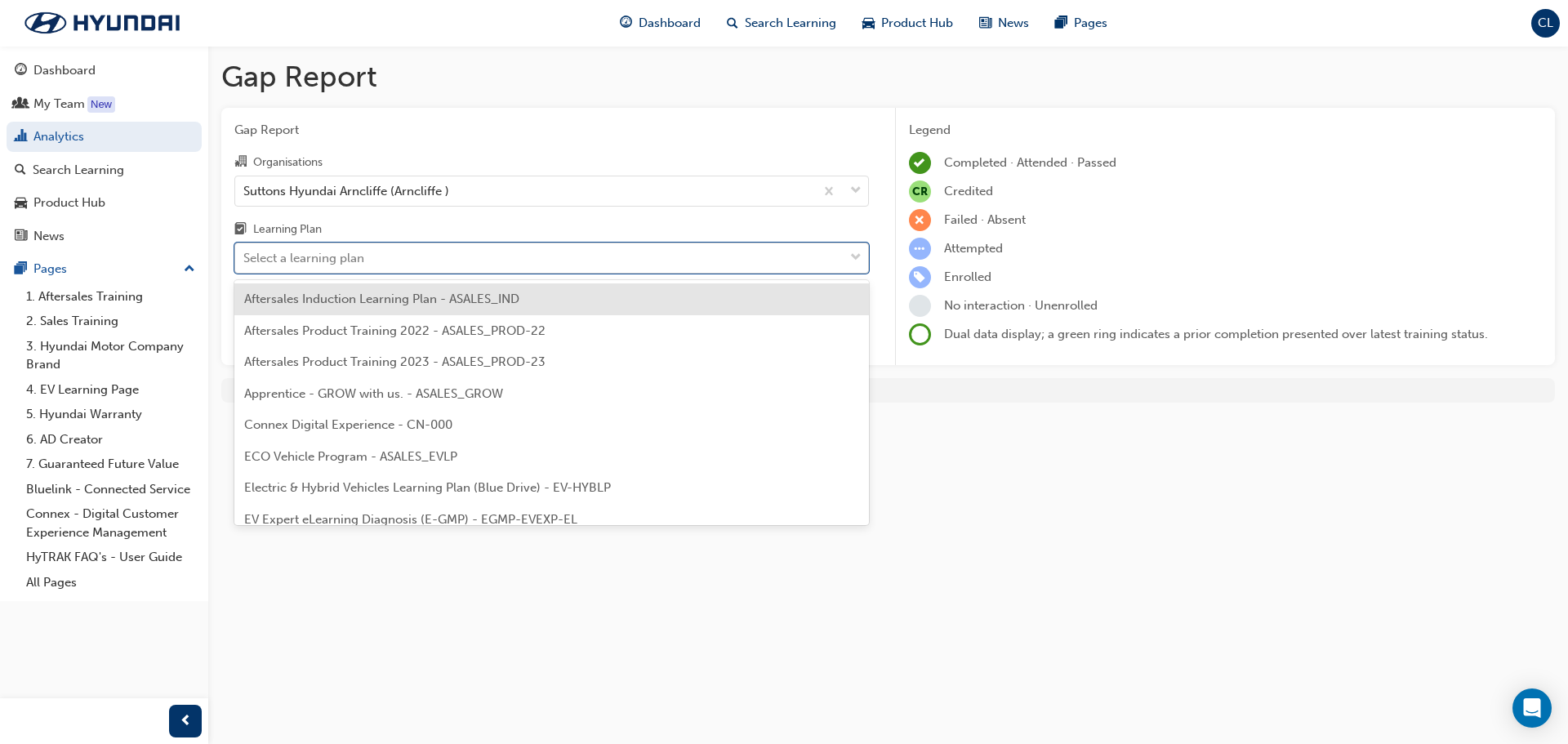
click at [499, 255] on div "Select a learning plan" at bounding box center [539, 257] width 608 height 28
click at [245, 255] on input "Learning Plan option Aftersales Induction Learning Plan - ASALES_IND focused, 1…" at bounding box center [245, 257] width 2 height 14
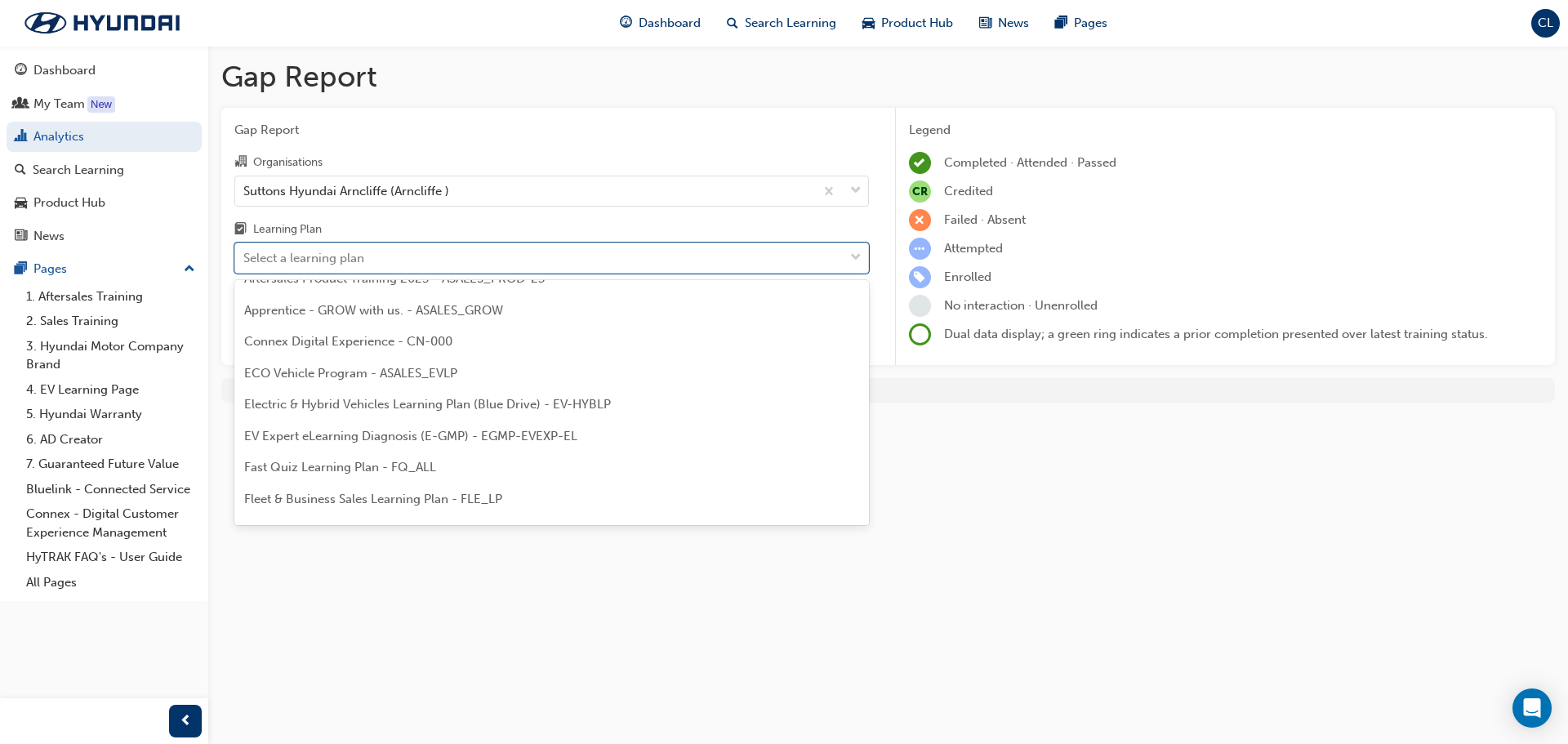
scroll to position [2, 0]
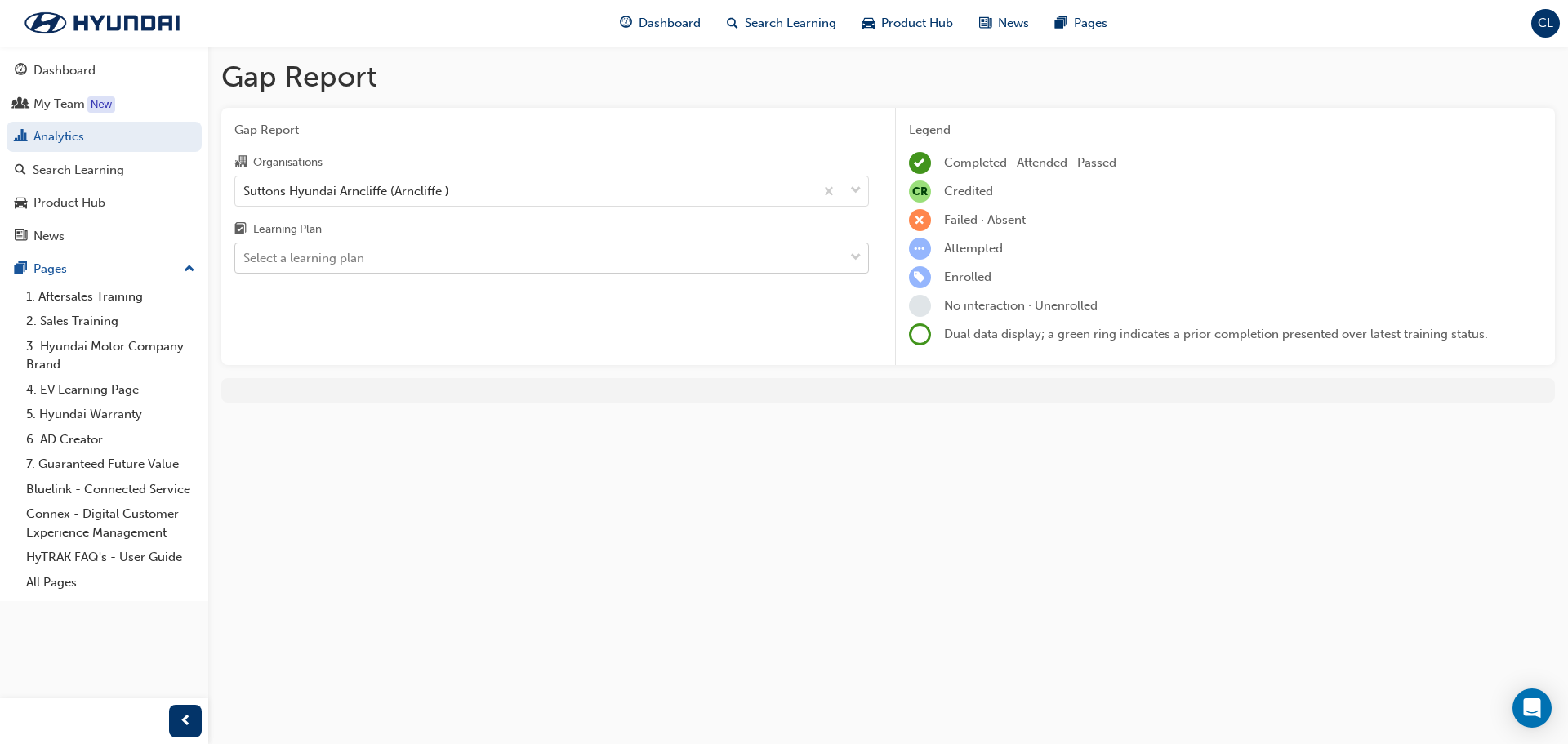
click at [297, 262] on div "Select a learning plan" at bounding box center [304, 258] width 121 height 19
click at [245, 262] on input "Learning Plan Select a learning plan" at bounding box center [245, 257] width 2 height 14
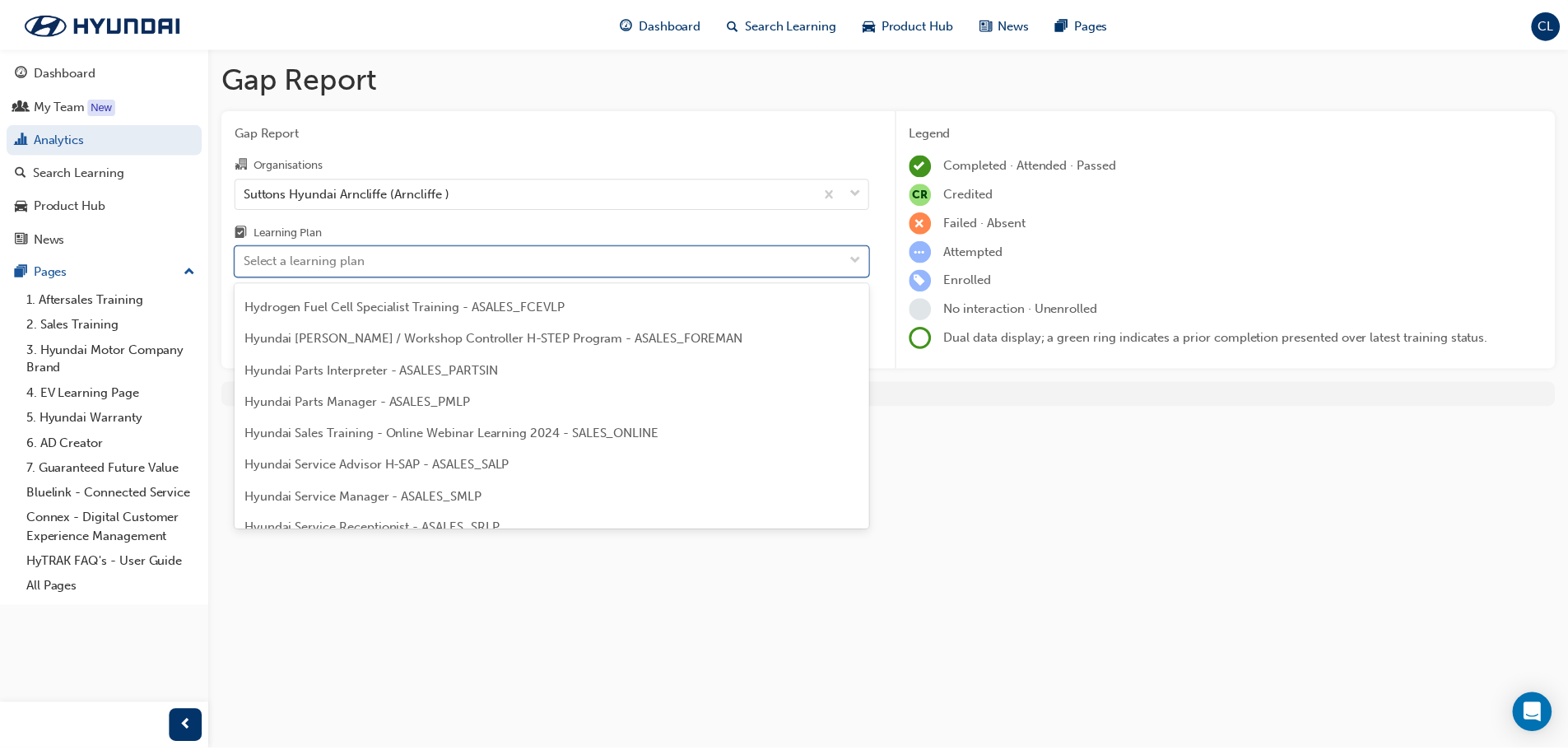
scroll to position [329, 0]
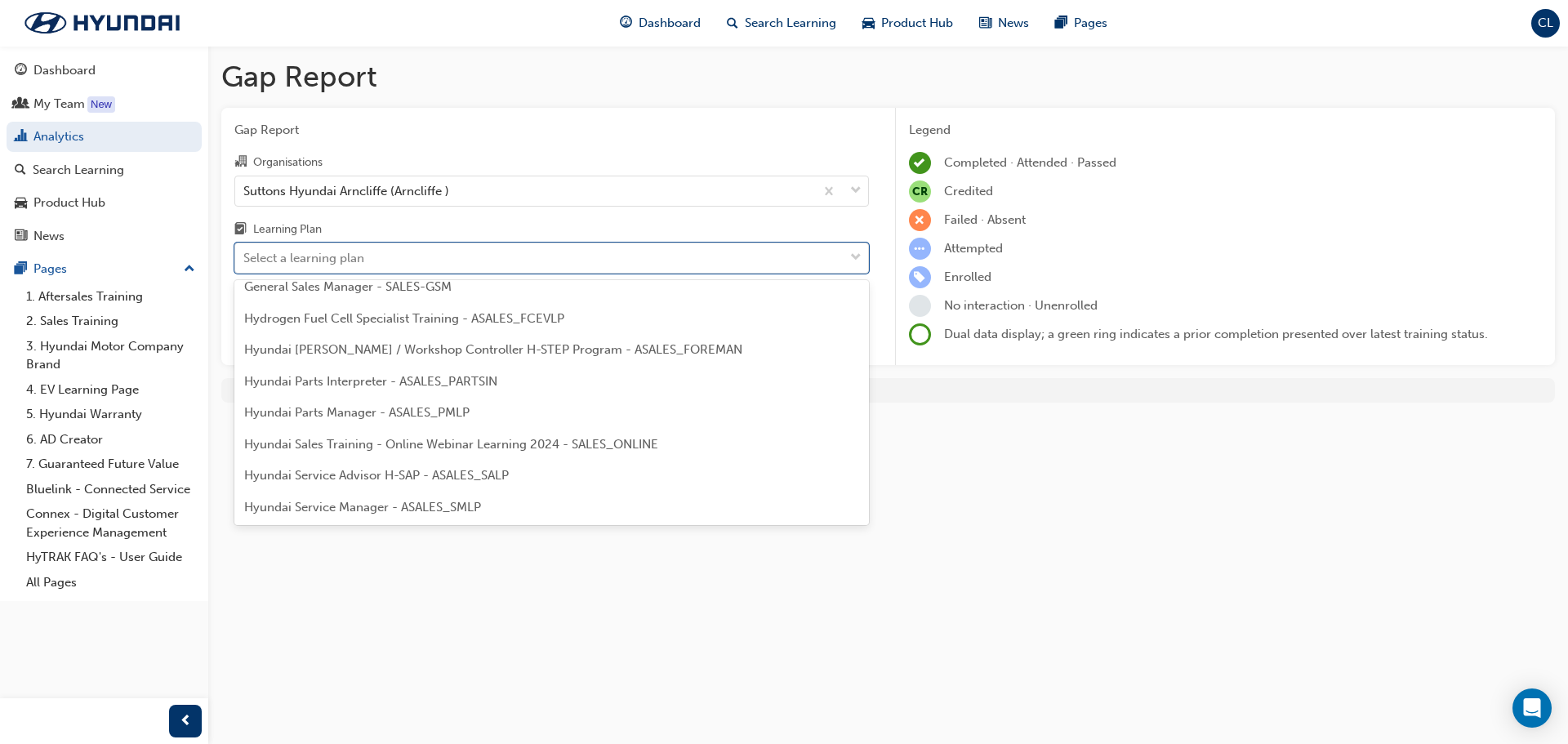
click at [372, 446] on span "Hyundai Sales Training - Online Webinar Learning 2024 - SALES_ONLINE" at bounding box center [451, 444] width 414 height 15
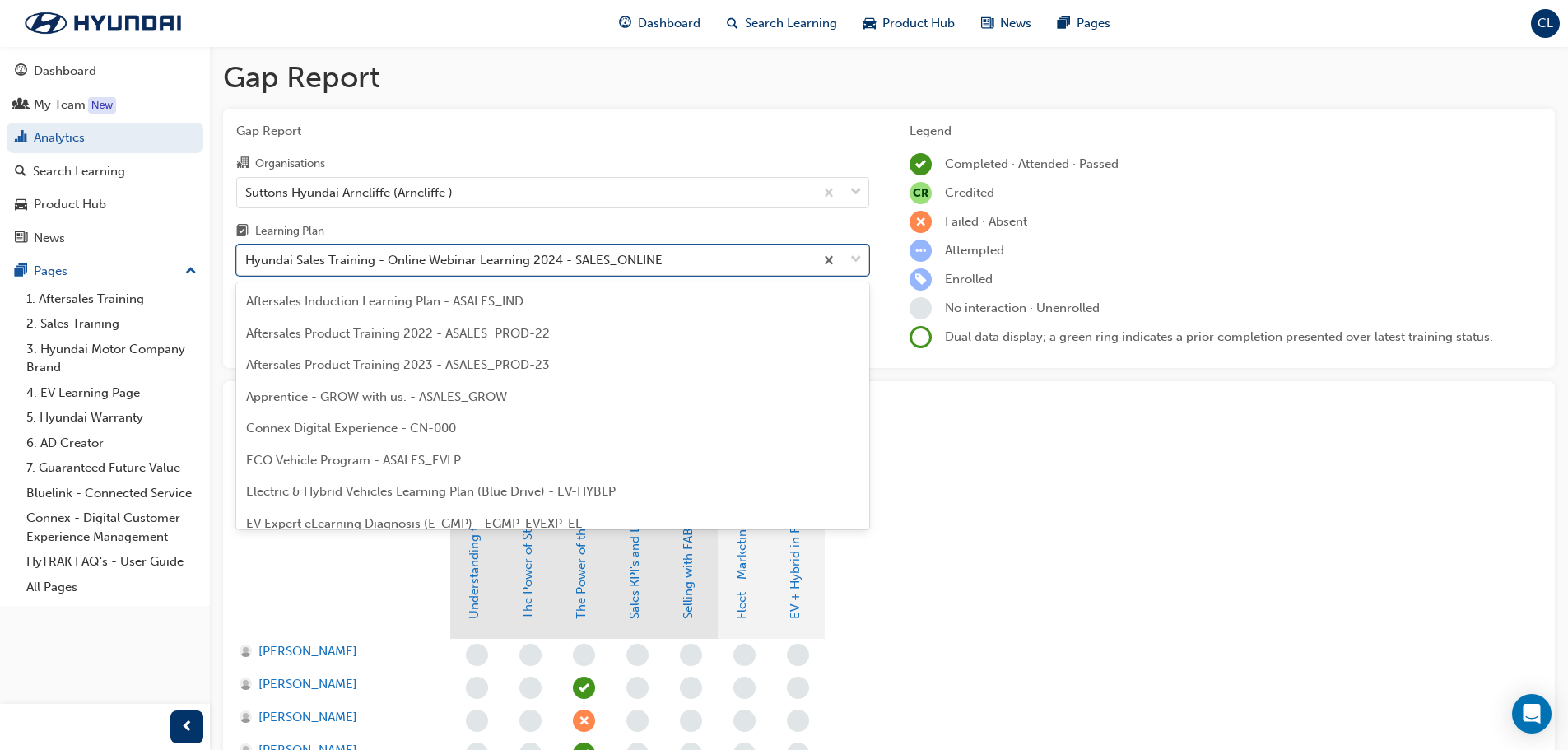
click at [482, 264] on div "Hyundai Sales Training - Online Webinar Learning 2024 - SALES_ONLINE" at bounding box center [454, 260] width 417 height 19
click at [247, 264] on input "Learning Plan option Hyundai Sales Training - Online Webinar Learning 2024 - SA…" at bounding box center [247, 259] width 2 height 14
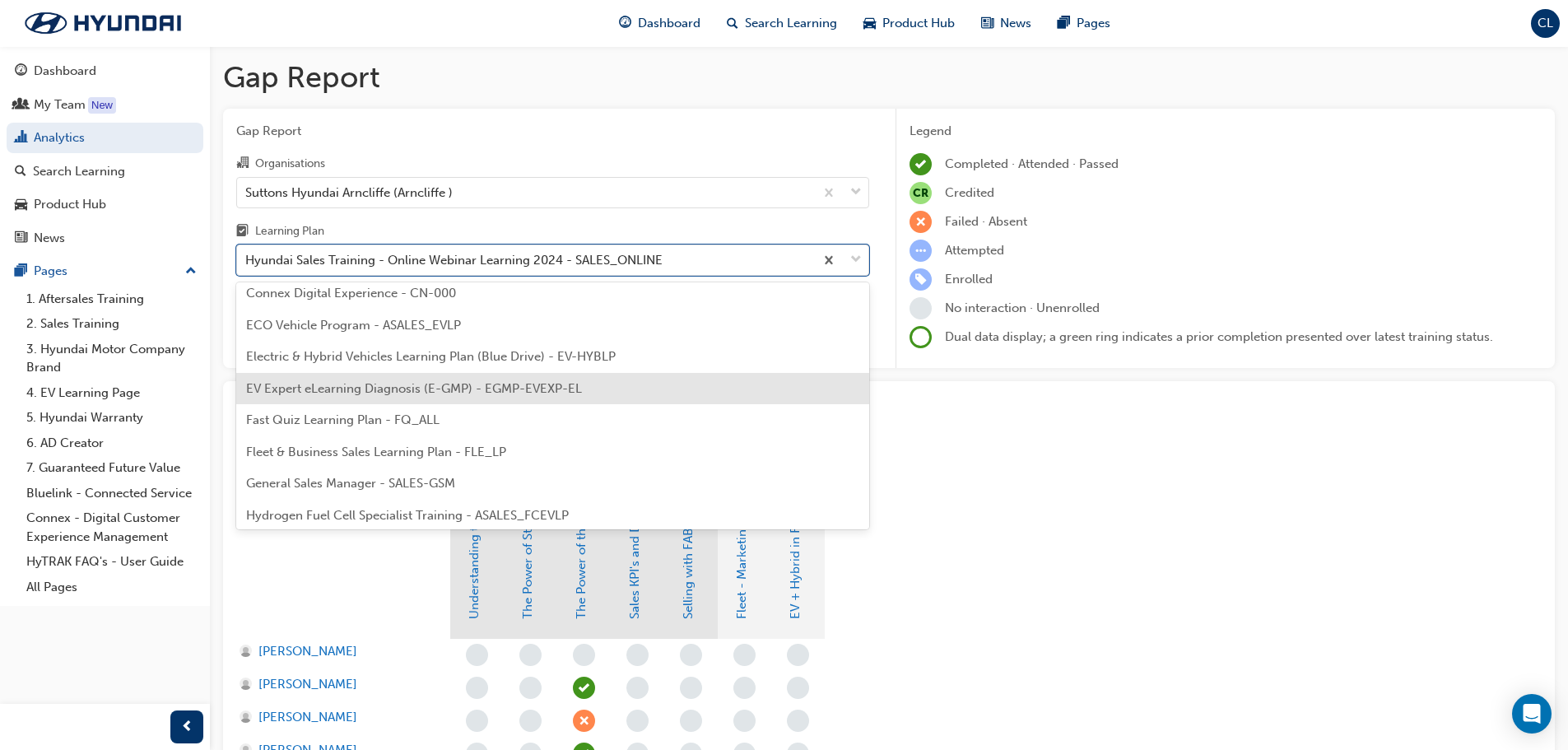
scroll to position [165, 0]
click at [361, 388] on span "Fast Quiz Learning Plan - FQ_ALL" at bounding box center [342, 390] width 193 height 15
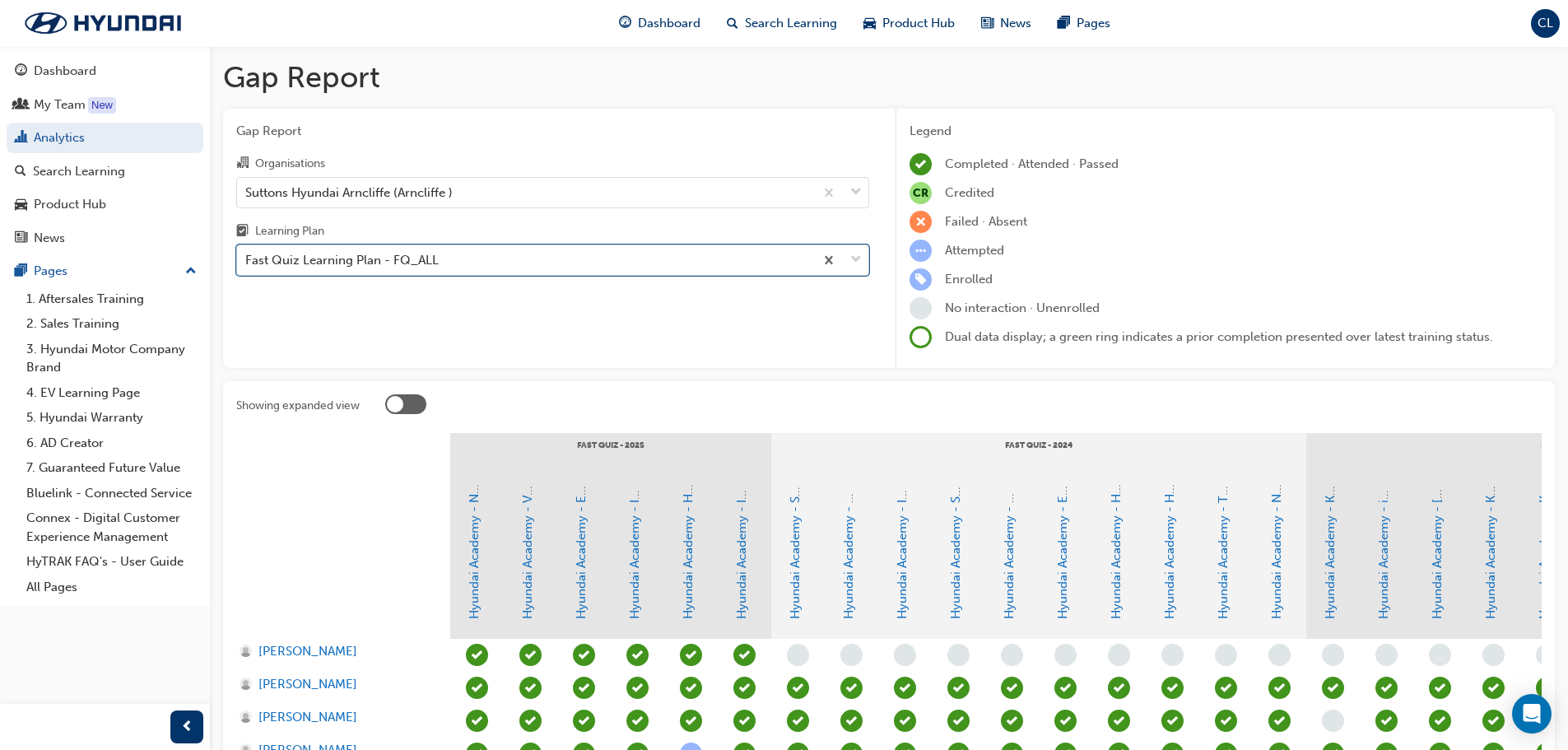
click at [431, 262] on div "Fast Quiz Learning Plan - FQ_ALL" at bounding box center [342, 260] width 193 height 19
click at [247, 262] on input "Learning Plan option Fast Quiz Learning Plan - FQ_ALL, selected. 0 results avai…" at bounding box center [247, 259] width 2 height 14
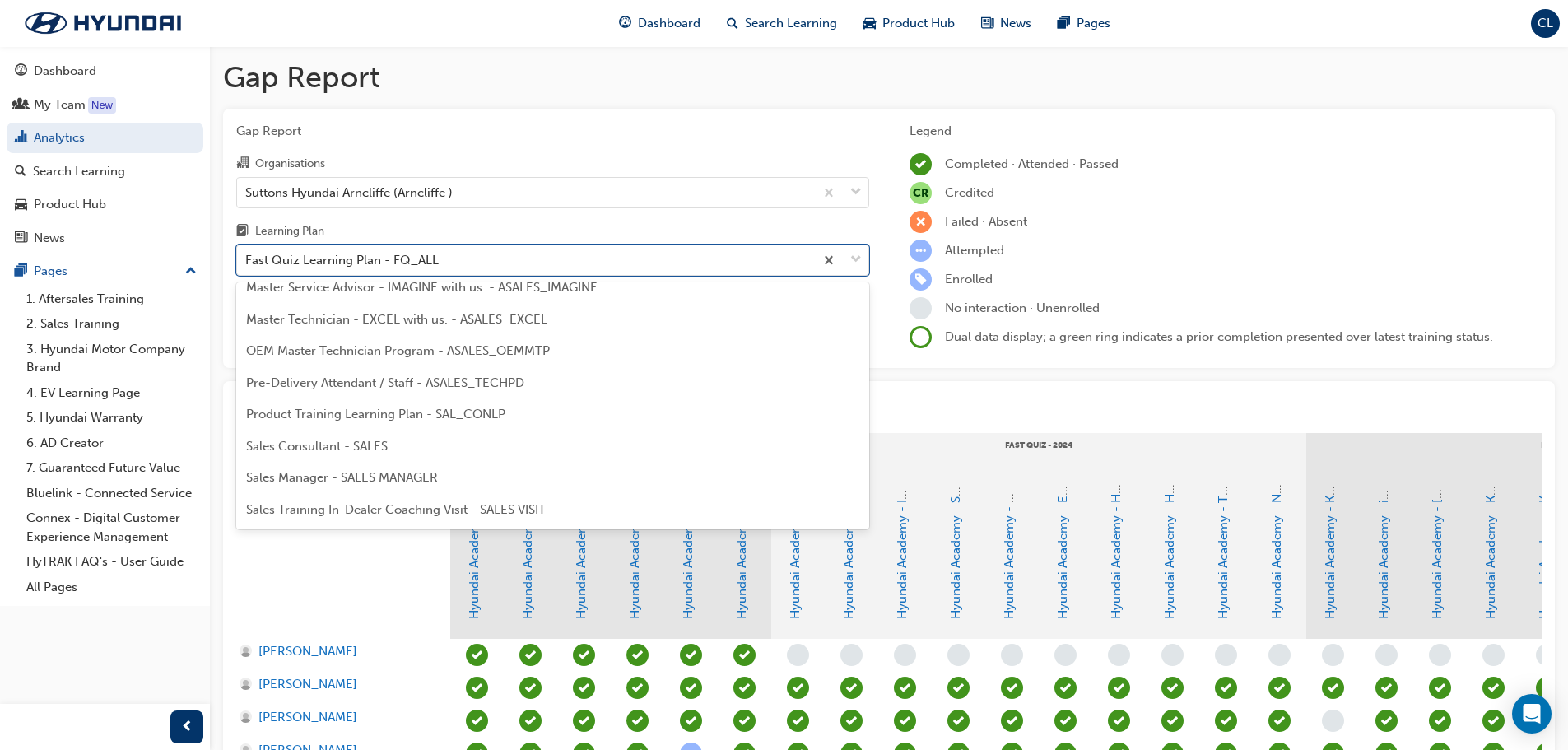
scroll to position [742, 0]
click at [343, 412] on span "Sales Consultant - SALES" at bounding box center [316, 415] width 141 height 15
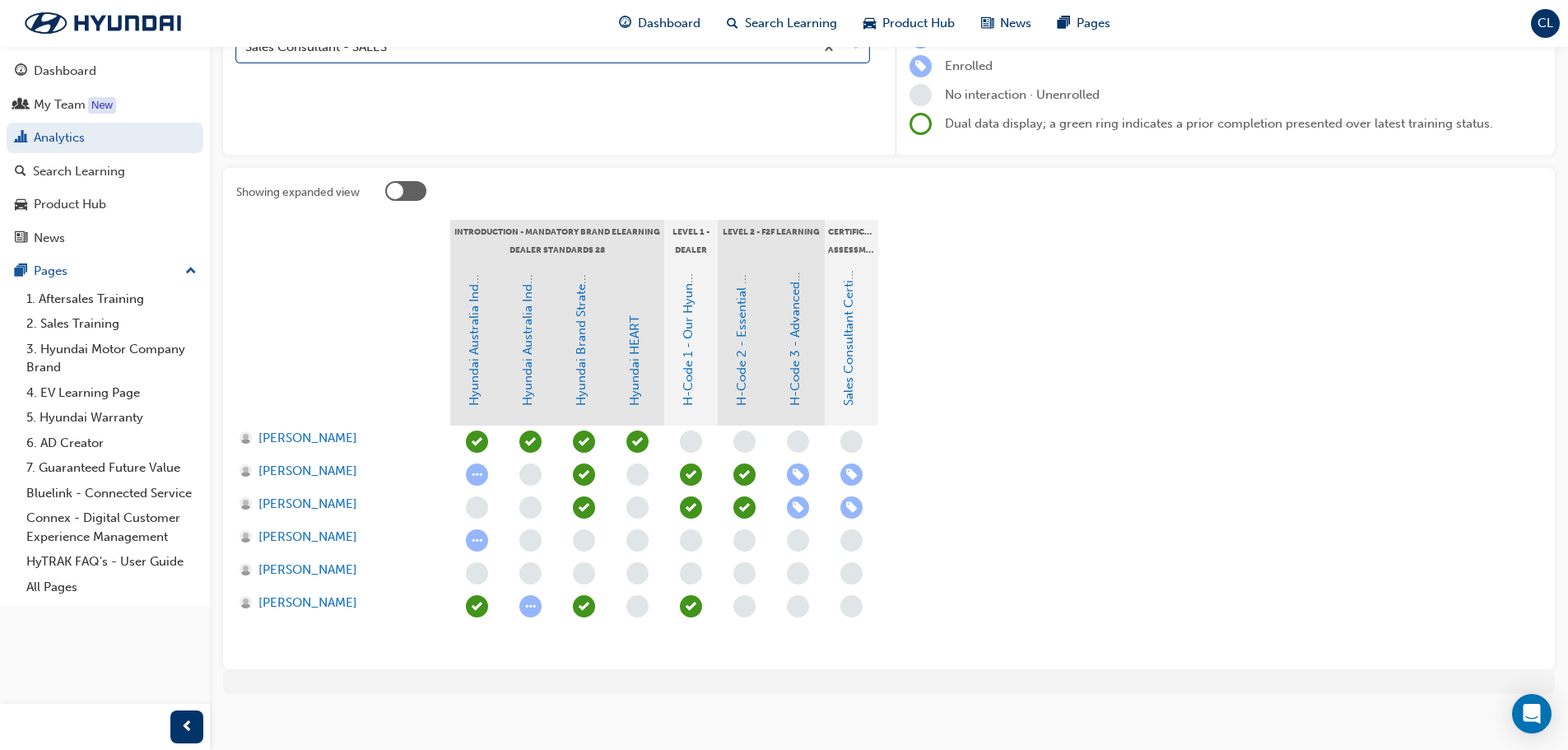
scroll to position [225, 0]
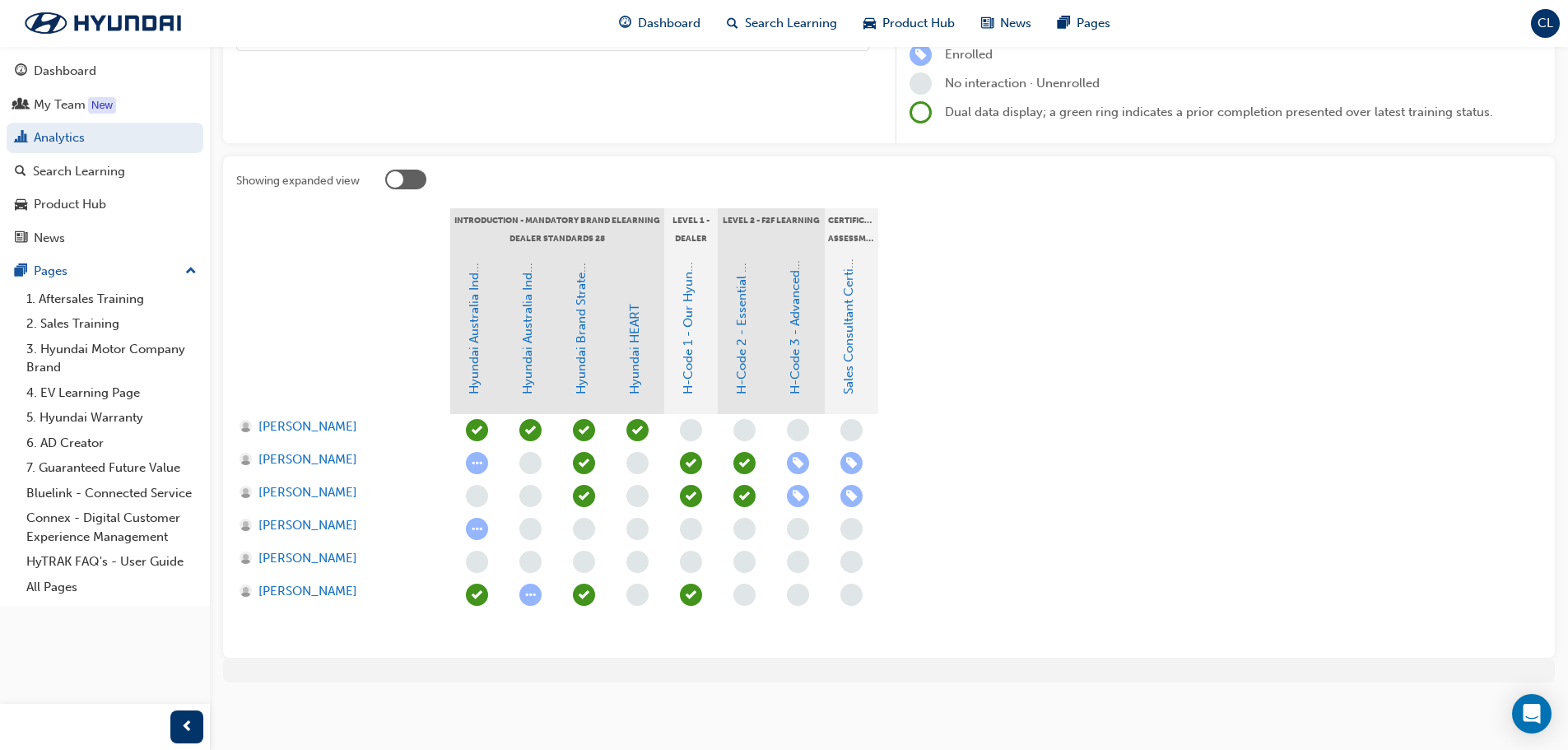
click at [1153, 395] on section "Introduction - Mandatory Brand eLearning Dealer Standards 28 Level 1 - Dealer S…" at bounding box center [889, 427] width 1305 height 436
